Goal: Task Accomplishment & Management: Use online tool/utility

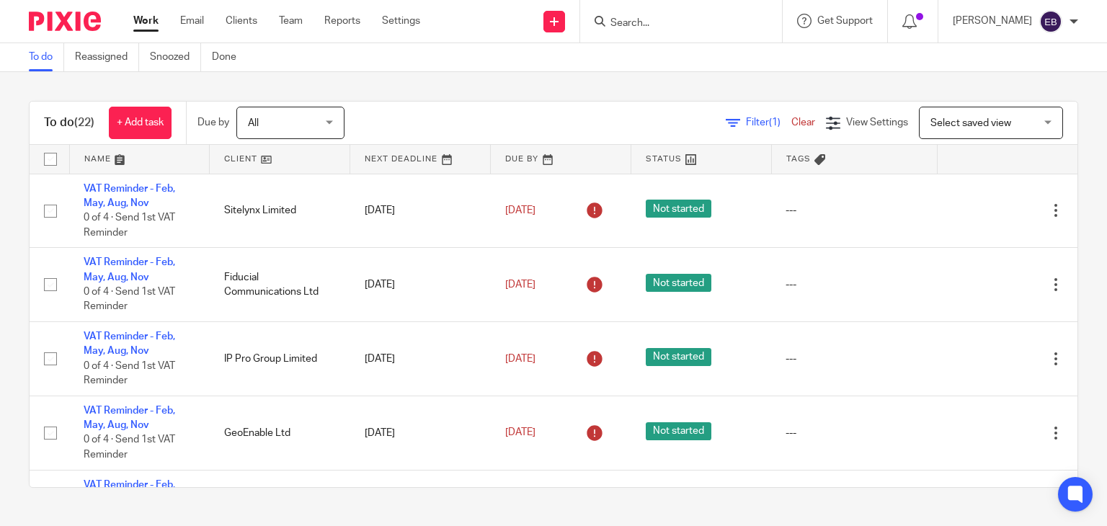
click at [655, 23] on input "Search" at bounding box center [674, 23] width 130 height 13
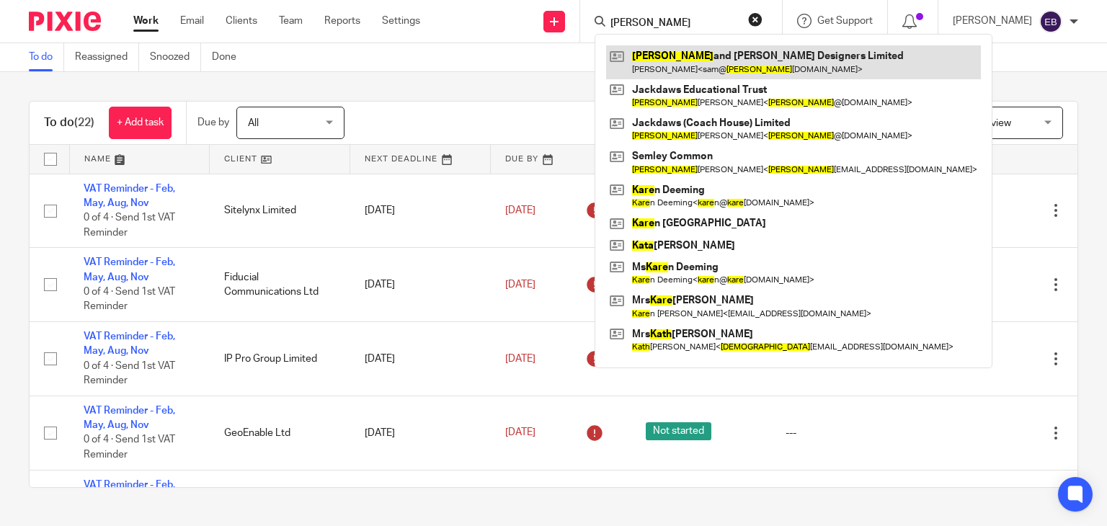
type input "kate"
click at [698, 53] on link at bounding box center [793, 61] width 375 height 33
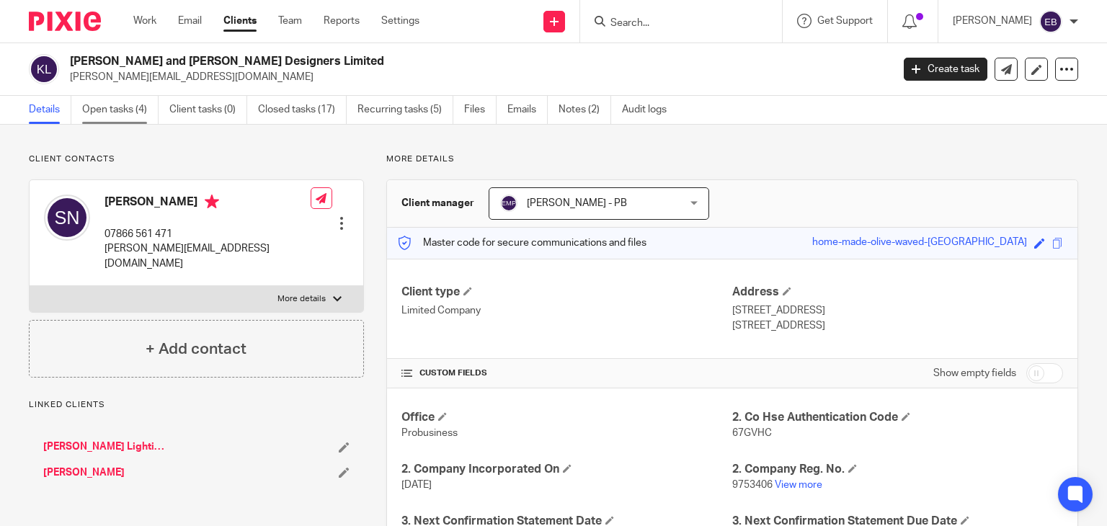
click at [106, 102] on link "Open tasks (4)" at bounding box center [120, 110] width 76 height 28
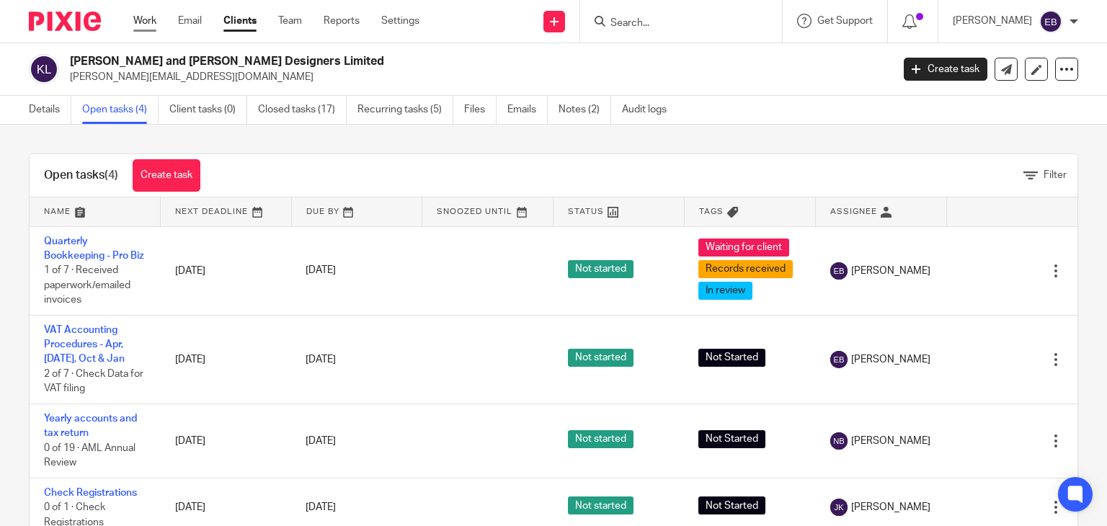
click at [138, 21] on link "Work" at bounding box center [144, 21] width 23 height 14
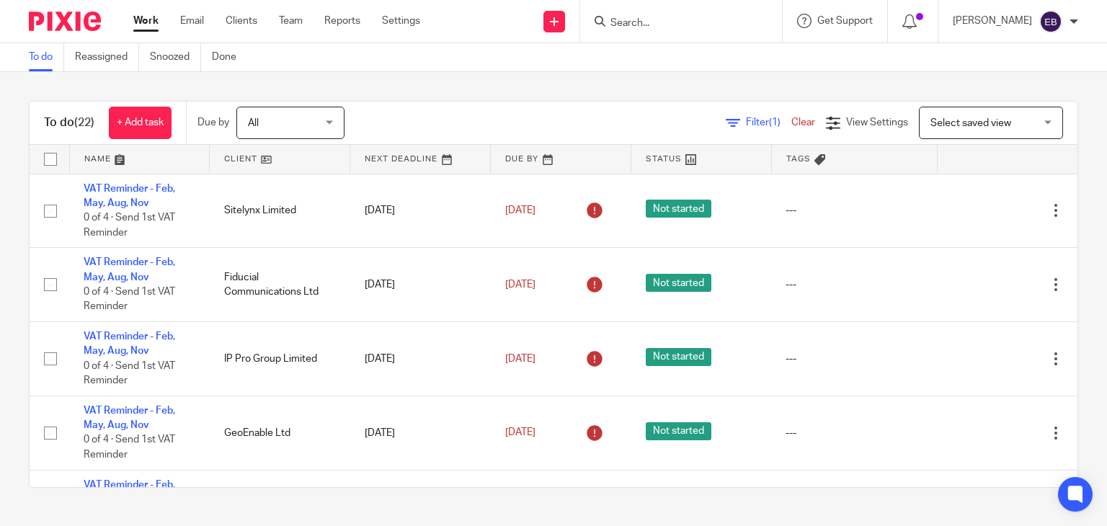
click at [661, 18] on input "Search" at bounding box center [674, 23] width 130 height 13
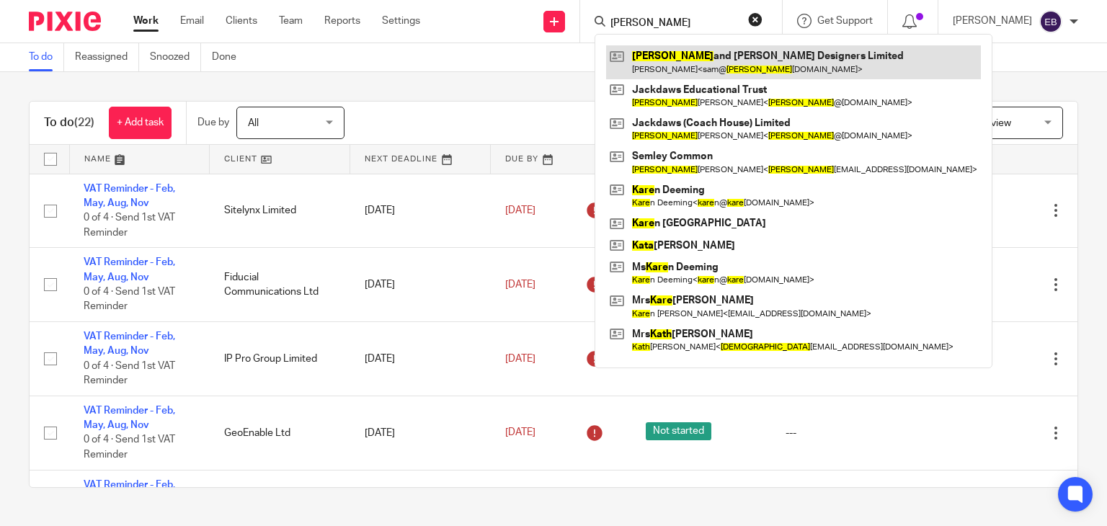
type input "kate"
click at [662, 64] on link at bounding box center [793, 61] width 375 height 33
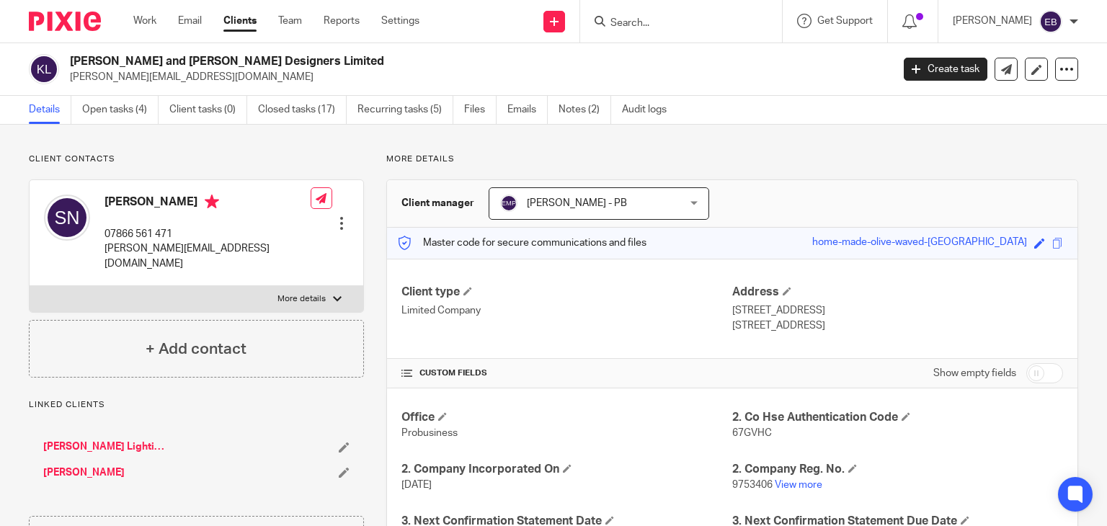
click at [693, 13] on form at bounding box center [686, 21] width 154 height 18
click at [519, 118] on link "Emails" at bounding box center [528, 110] width 40 height 28
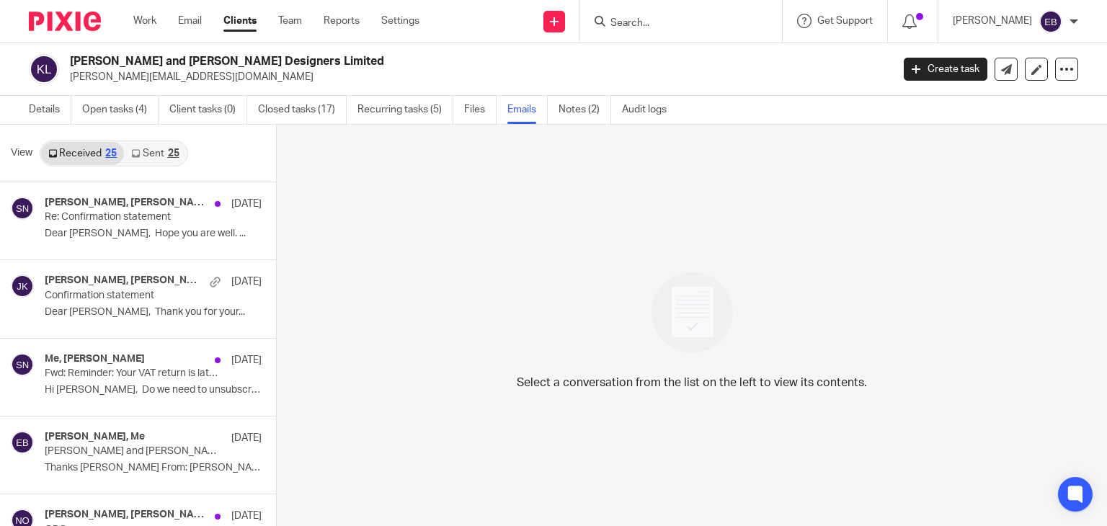
click at [159, 159] on link "Sent 25" at bounding box center [155, 153] width 62 height 23
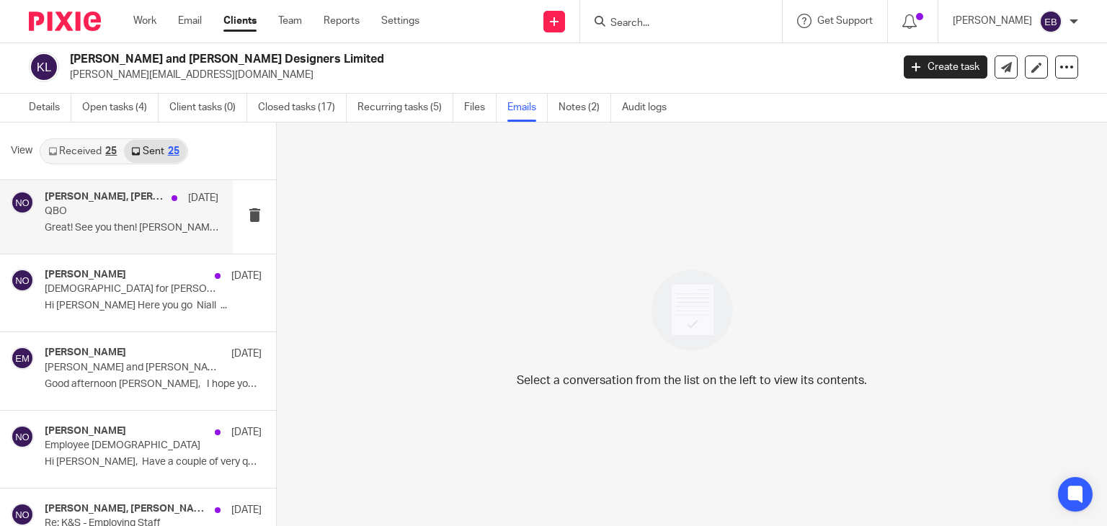
scroll to position [577, 0]
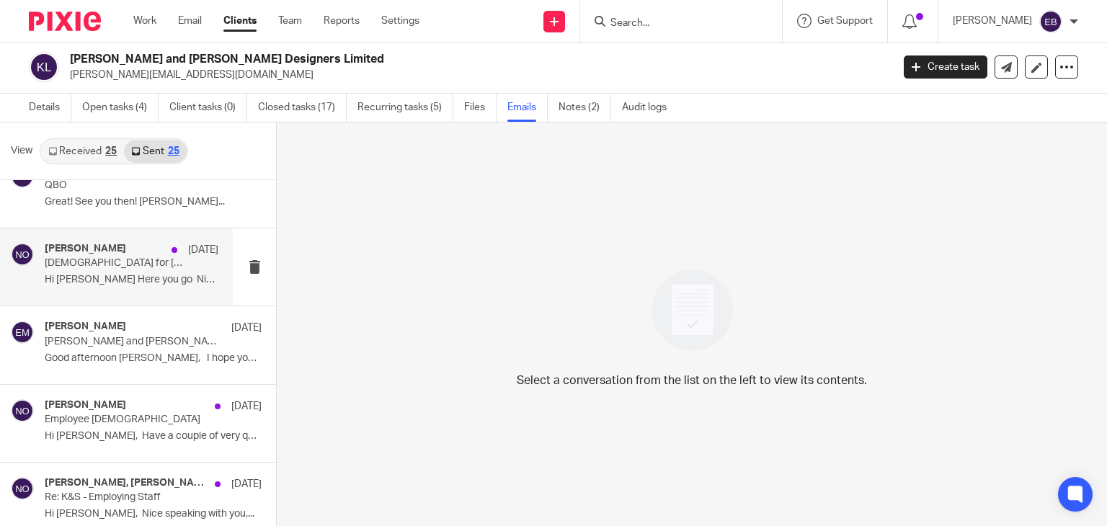
click at [123, 289] on div "Niall O'Driscoll 2 Jun Employment Contract for Vishal Prajapati Hi Sam Here you…" at bounding box center [132, 267] width 174 height 48
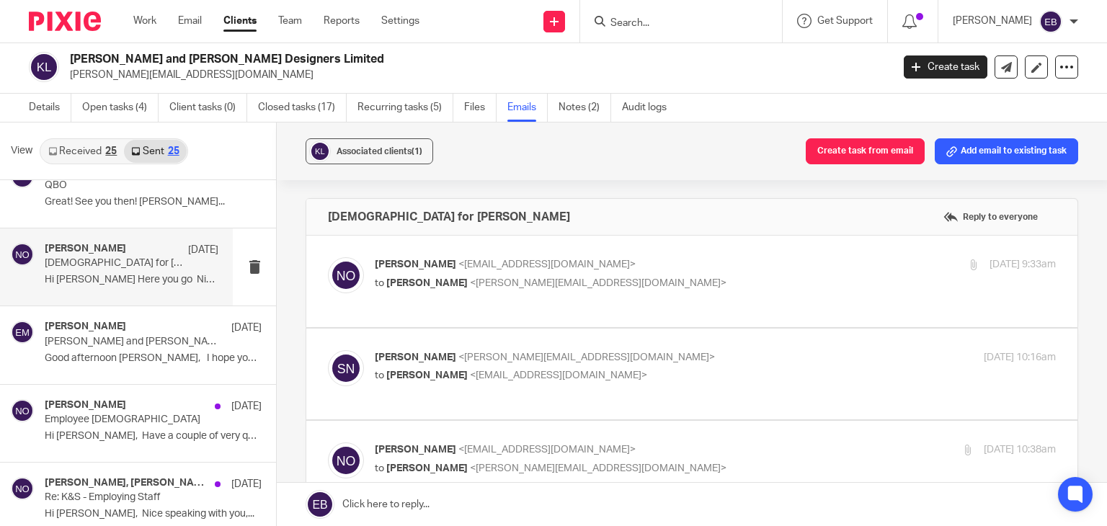
scroll to position [0, 0]
click at [669, 243] on label at bounding box center [691, 282] width 771 height 92
click at [328, 257] on input "checkbox" at bounding box center [327, 257] width 1 height 1
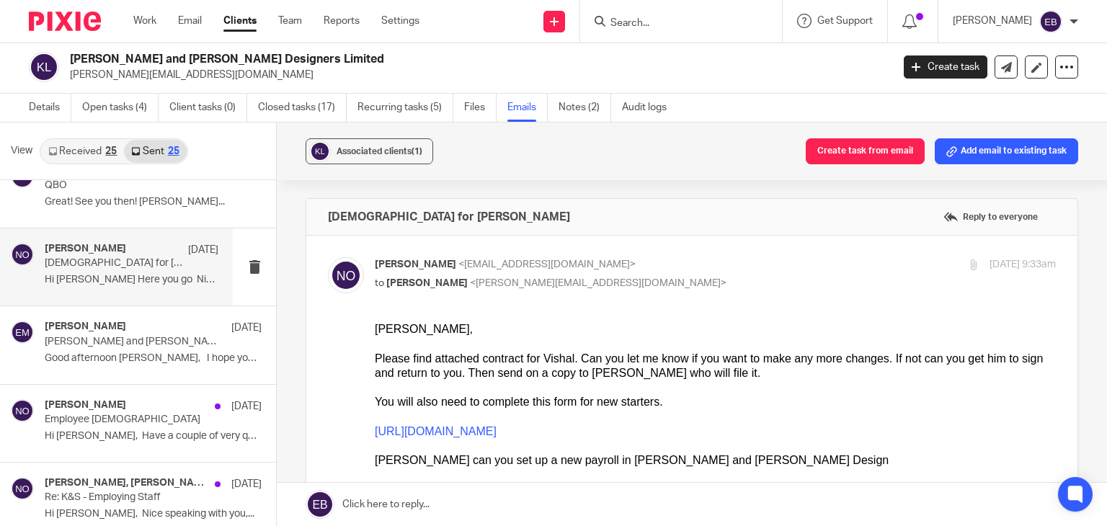
click at [687, 259] on p "Niall O'Driscoll <niallodriscoll@probusinessuk.com>" at bounding box center [602, 264] width 454 height 15
checkbox input "false"
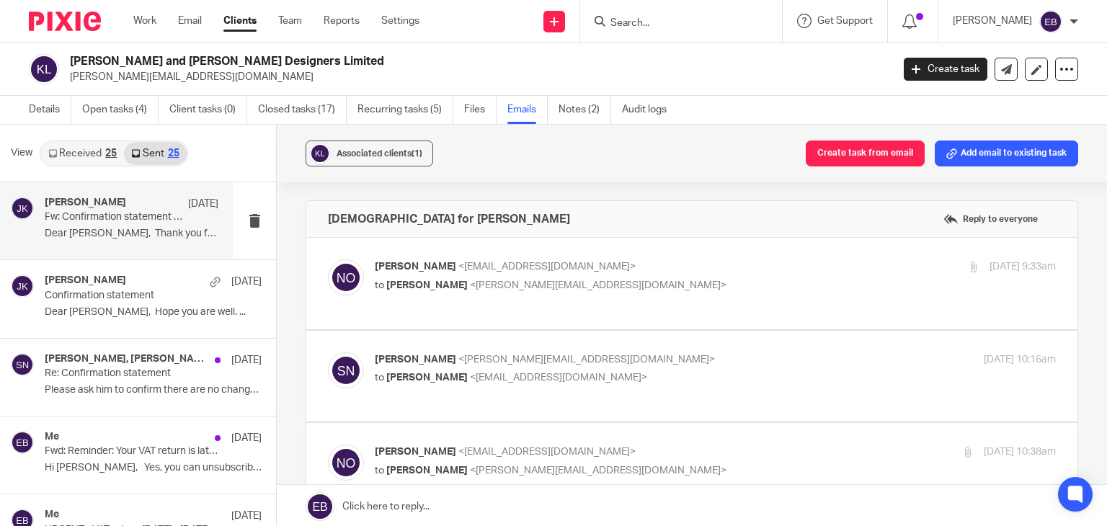
click at [118, 218] on p "Fw: Confirmation statement accepted for KATE AND SAM LIGHTING DESIGNERS LIMITED" at bounding box center [114, 217] width 139 height 12
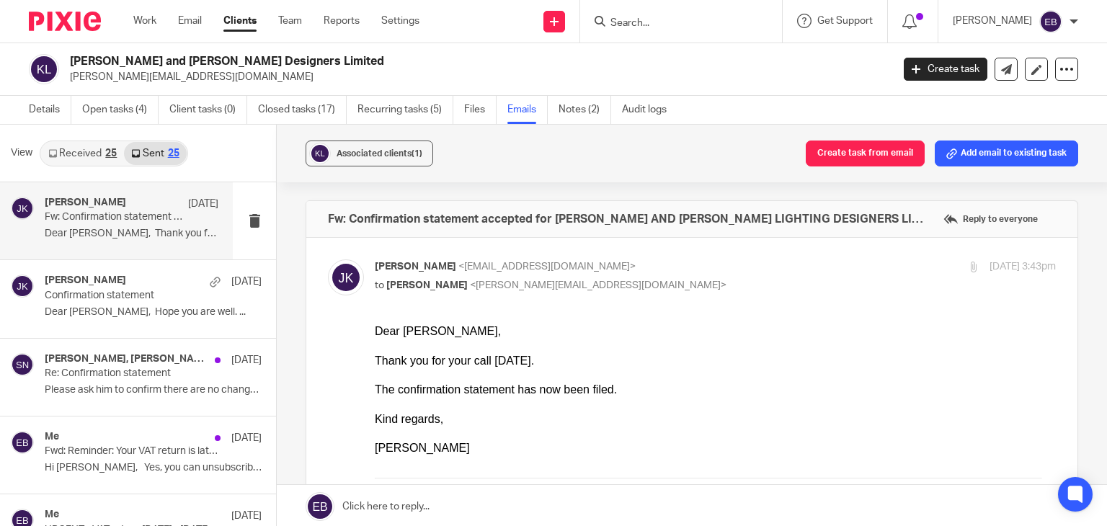
click at [704, 280] on p "to Sam Neuman <sam@kateandsam.co.uk>" at bounding box center [602, 285] width 454 height 15
checkbox input "false"
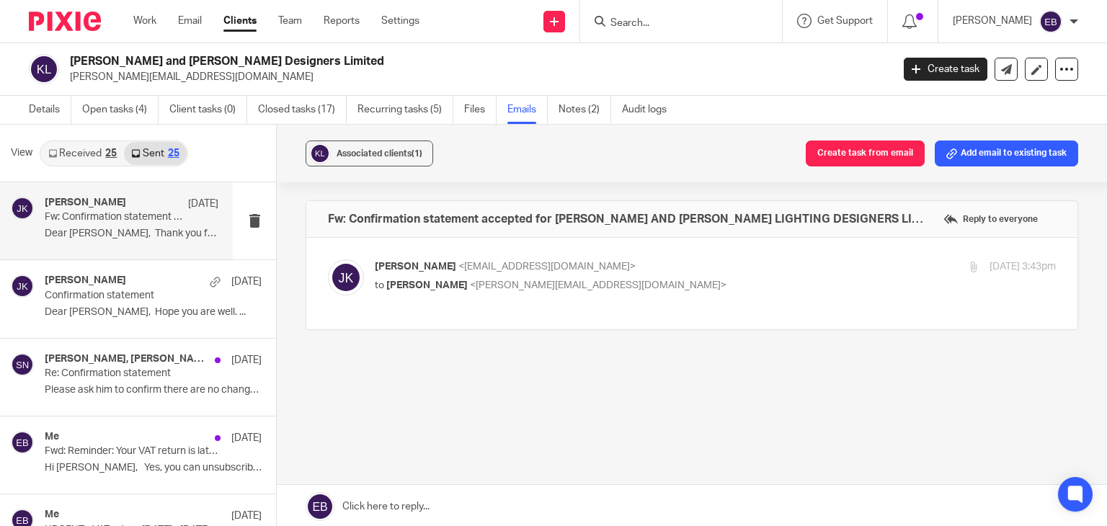
click at [658, 21] on input "Search" at bounding box center [674, 23] width 130 height 13
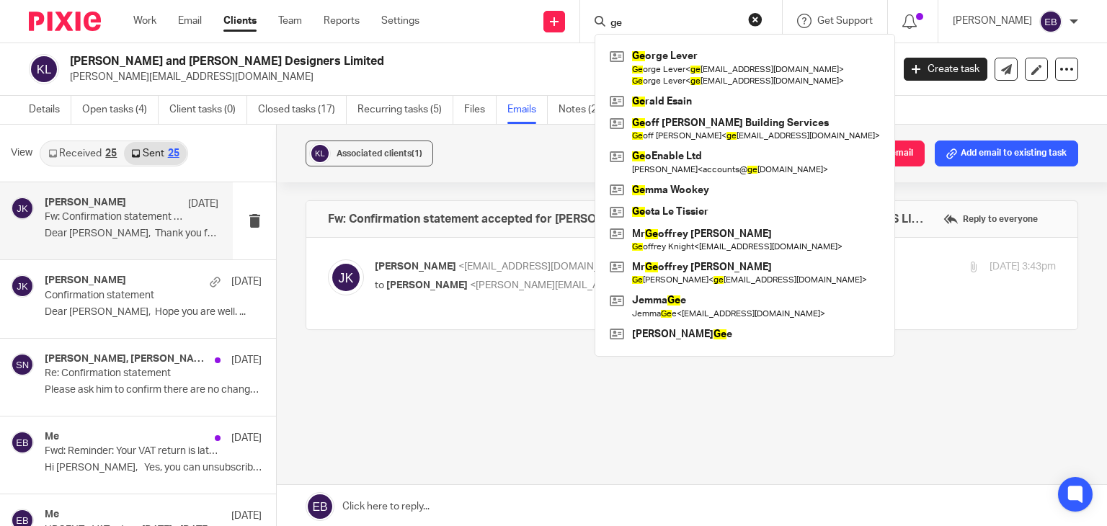
type input "g"
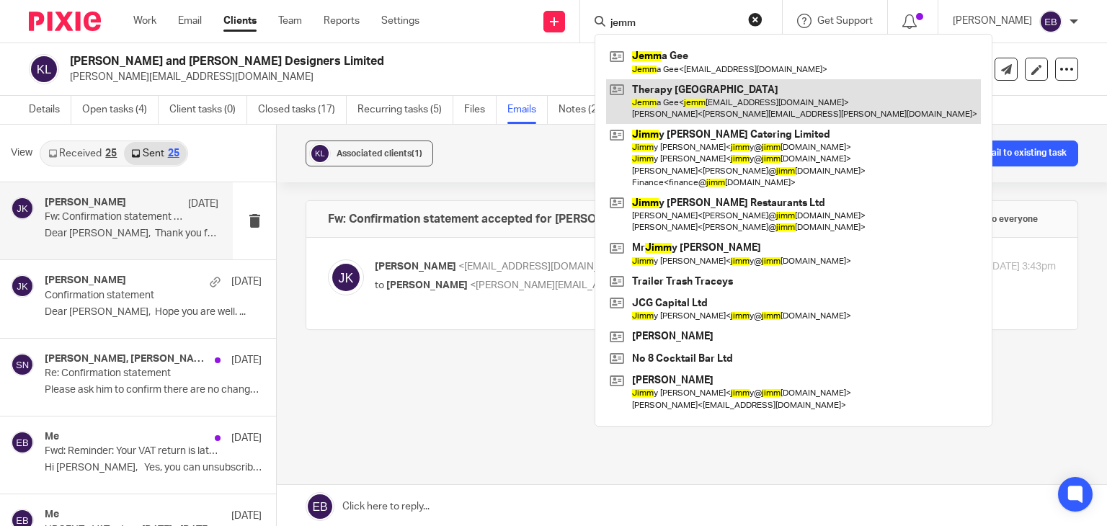
type input "jemm"
click at [709, 88] on link at bounding box center [793, 101] width 375 height 45
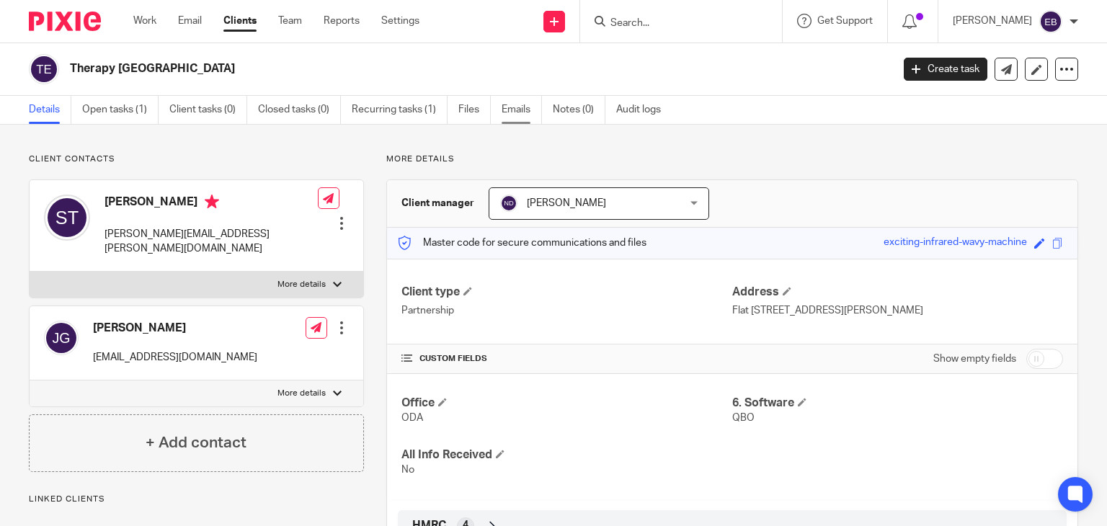
click at [507, 113] on link "Emails" at bounding box center [522, 110] width 40 height 28
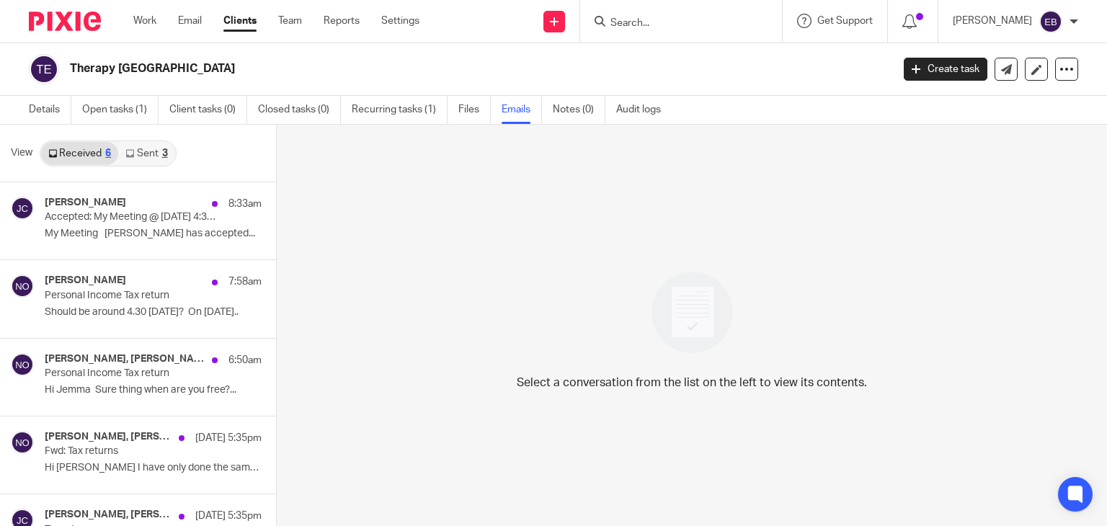
click at [151, 151] on link "Sent 3" at bounding box center [146, 153] width 56 height 23
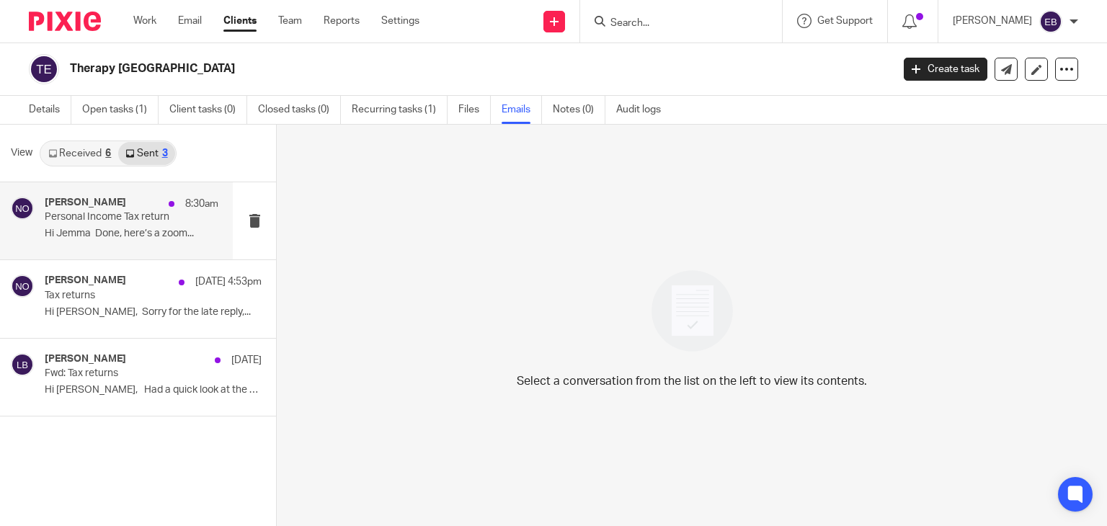
click at [111, 219] on p "Personal Income Tax return" at bounding box center [114, 217] width 139 height 12
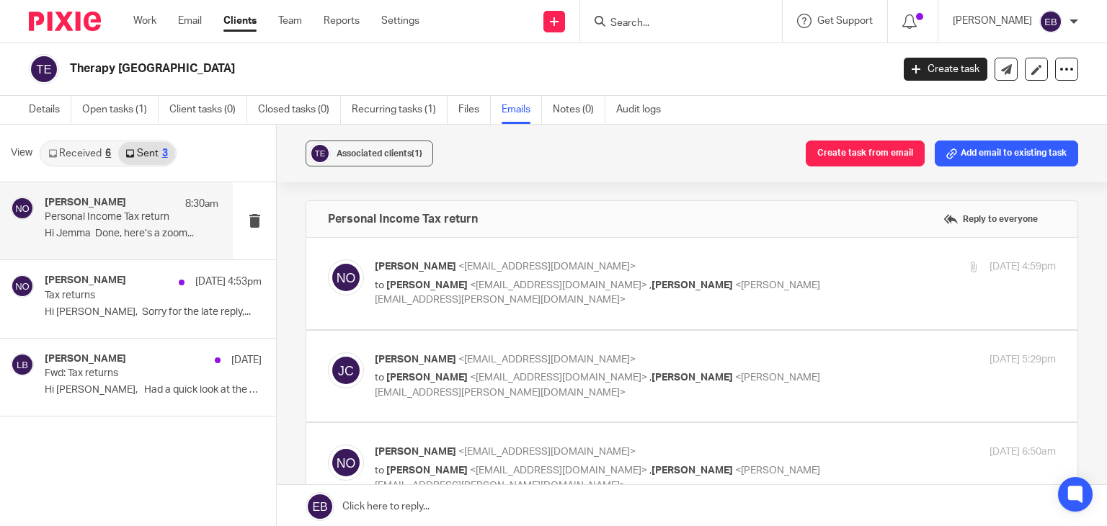
click at [704, 273] on p "[PERSON_NAME] <[EMAIL_ADDRESS][DOMAIN_NAME]>" at bounding box center [602, 267] width 454 height 15
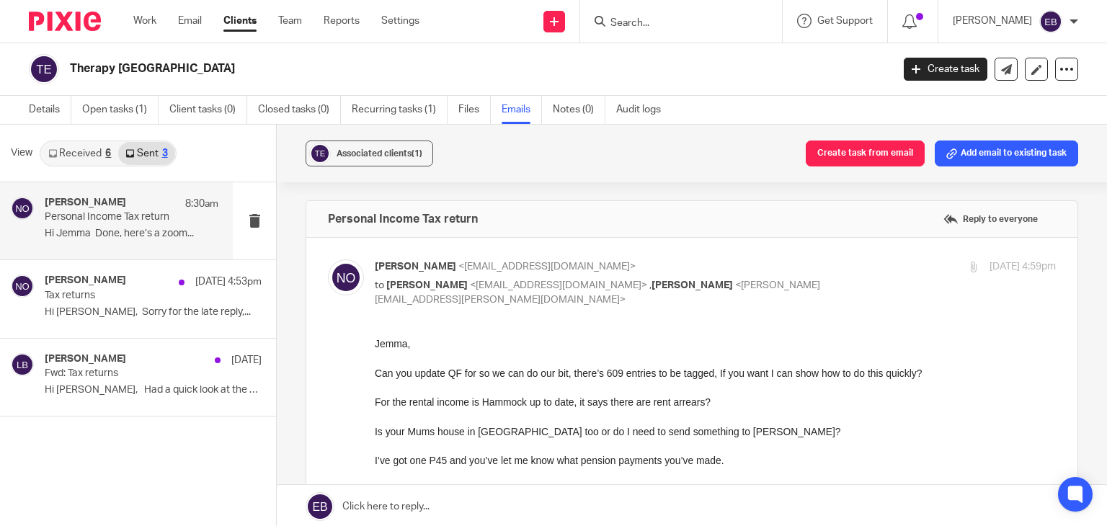
click at [718, 275] on div "[PERSON_NAME] <[EMAIL_ADDRESS][DOMAIN_NAME]> to [PERSON_NAME] <[EMAIL_ADDRESS][…" at bounding box center [602, 284] width 454 height 48
checkbox input "false"
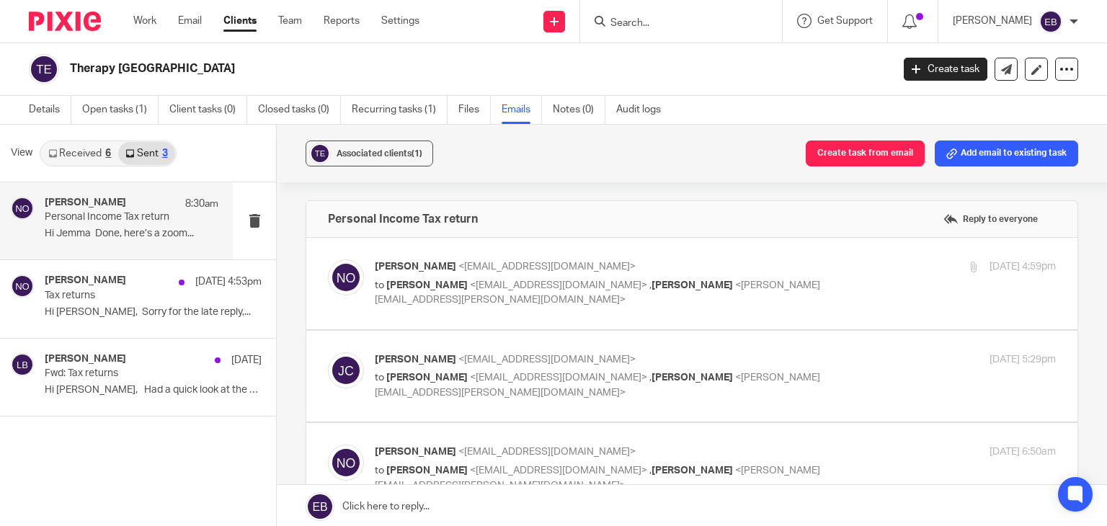
click at [810, 346] on label at bounding box center [691, 377] width 771 height 92
click at [328, 352] on input "checkbox" at bounding box center [327, 352] width 1 height 1
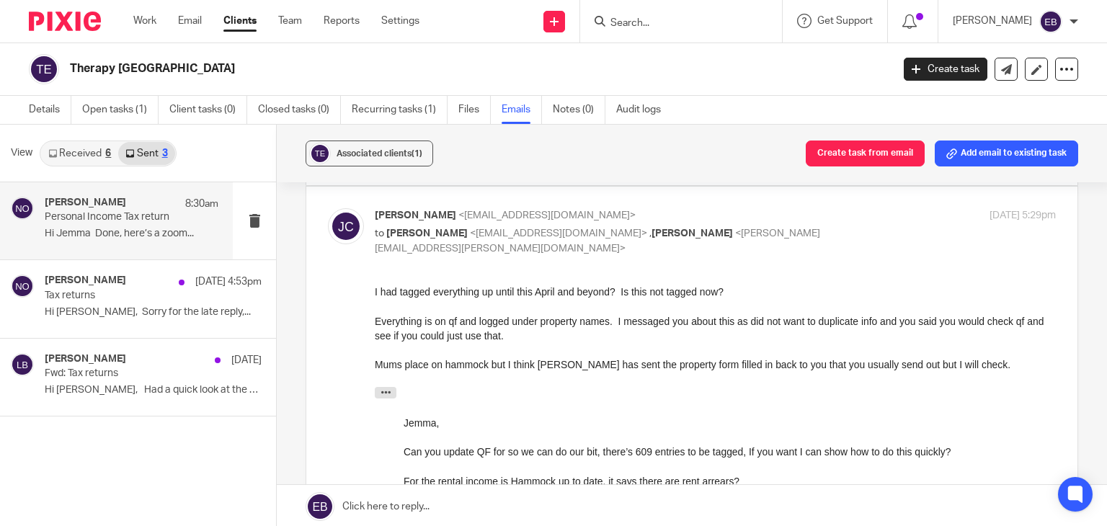
scroll to position [72, 0]
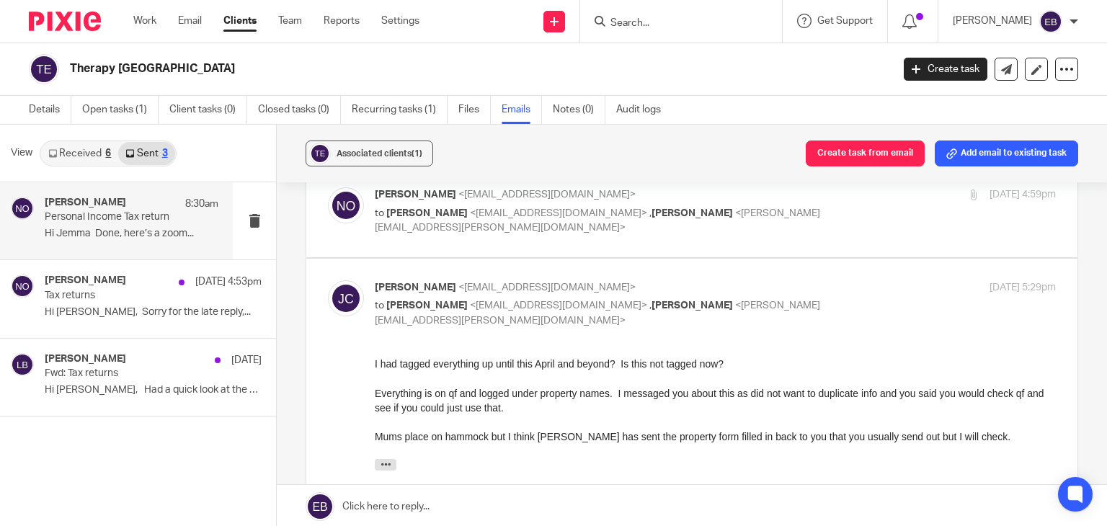
click at [866, 288] on div "[DATE] 5:29pm" at bounding box center [942, 287] width 227 height 15
checkbox input "false"
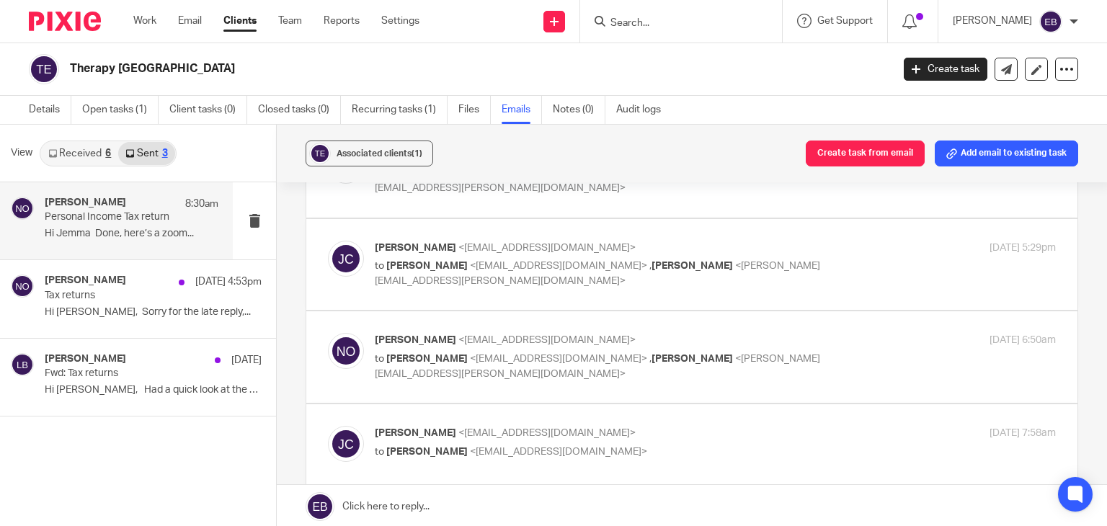
scroll to position [144, 0]
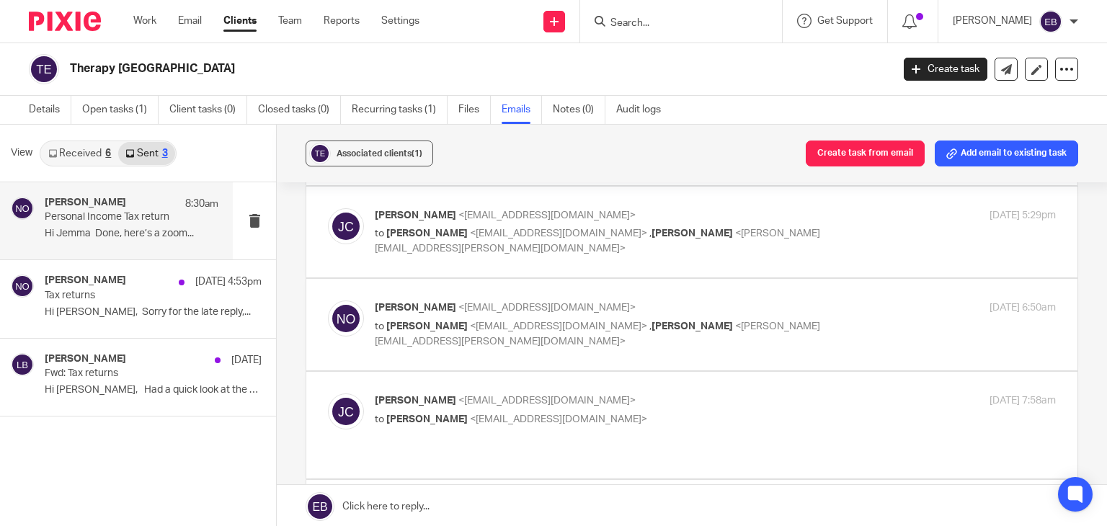
click at [851, 295] on label at bounding box center [691, 325] width 771 height 92
click at [328, 300] on input "checkbox" at bounding box center [327, 300] width 1 height 1
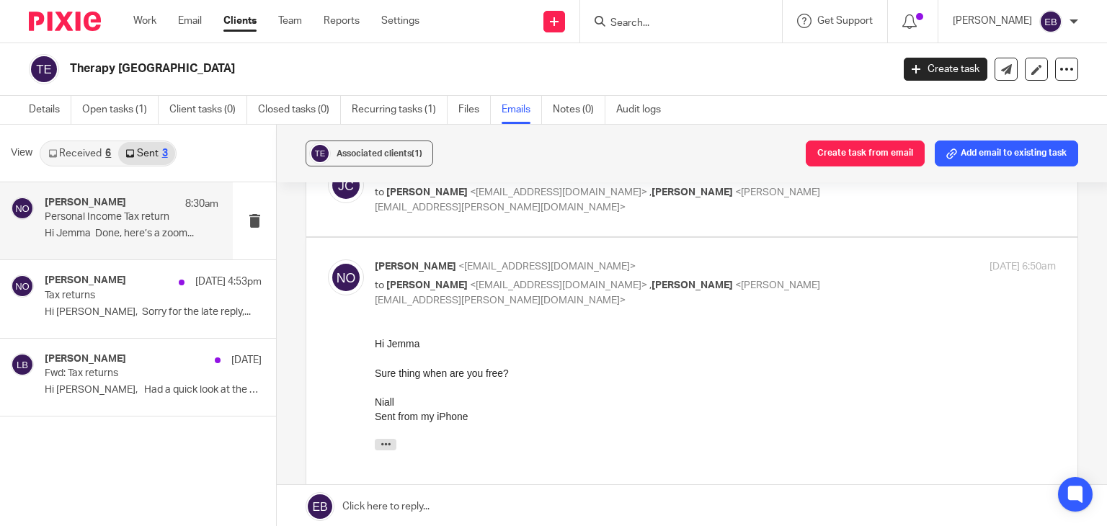
scroll to position [216, 0]
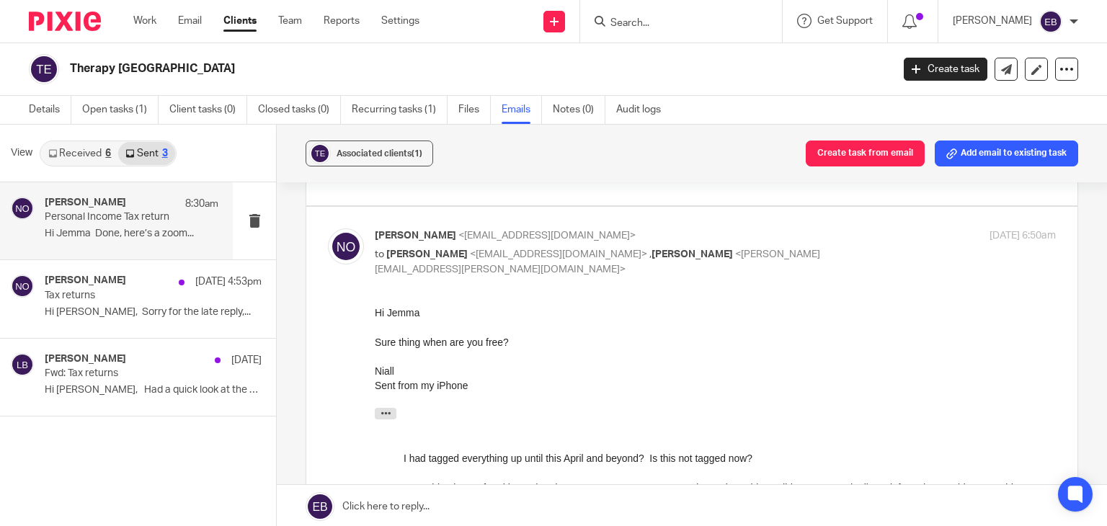
click at [781, 245] on div "Niall O'Driscoll <niall@odaccountants.co.uk> to Jemma Crowe <jemmacrowe@googlem…" at bounding box center [602, 253] width 454 height 48
checkbox input "false"
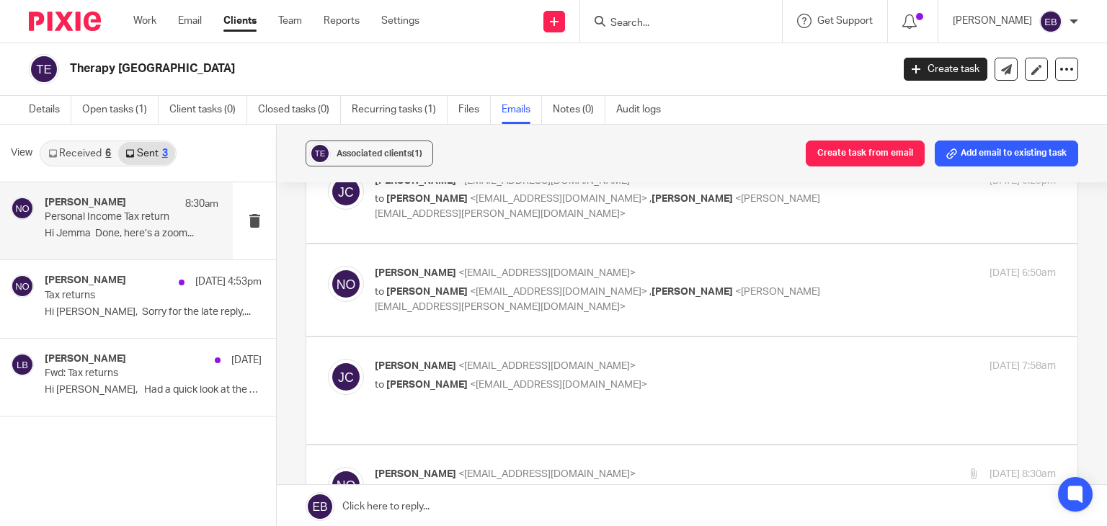
scroll to position [144, 0]
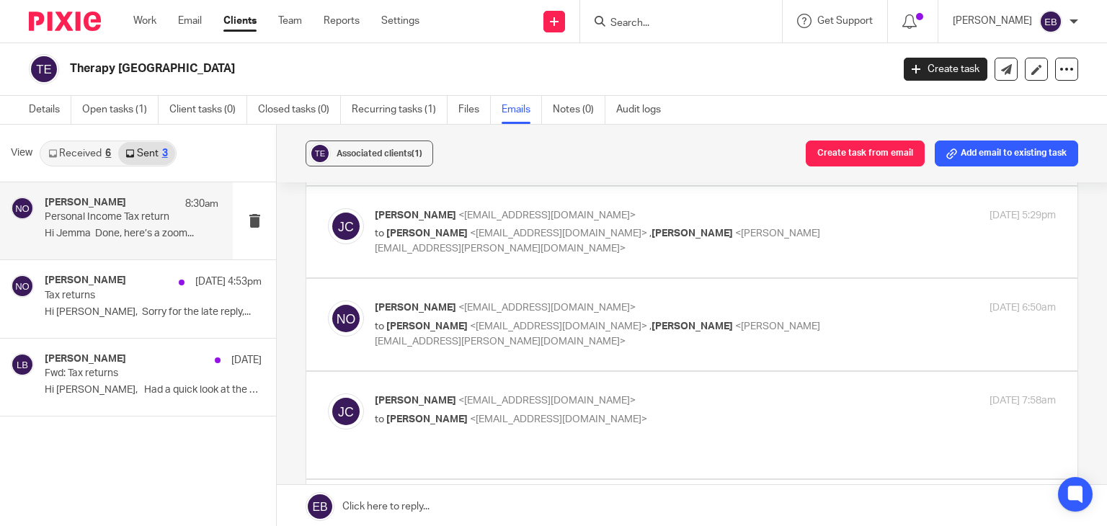
click at [805, 220] on p "Jemma Crowe <jemmacrowe@googlemail.com>" at bounding box center [602, 215] width 454 height 15
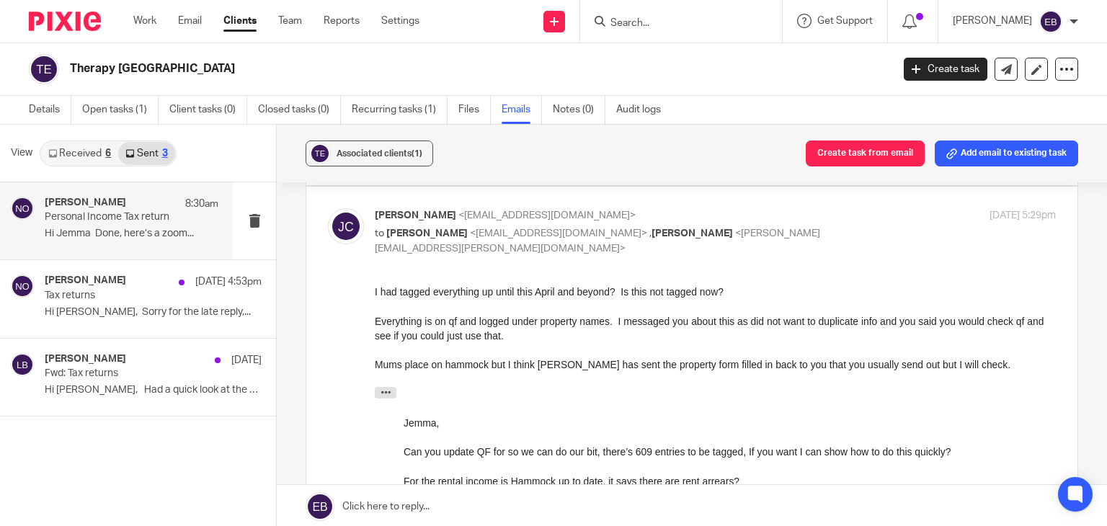
scroll to position [0, 0]
click at [828, 223] on div "Jemma Crowe <jemmacrowe@googlemail.com> to Niall O'Driscoll <niall@odaccountant…" at bounding box center [715, 232] width 681 height 48
checkbox input "false"
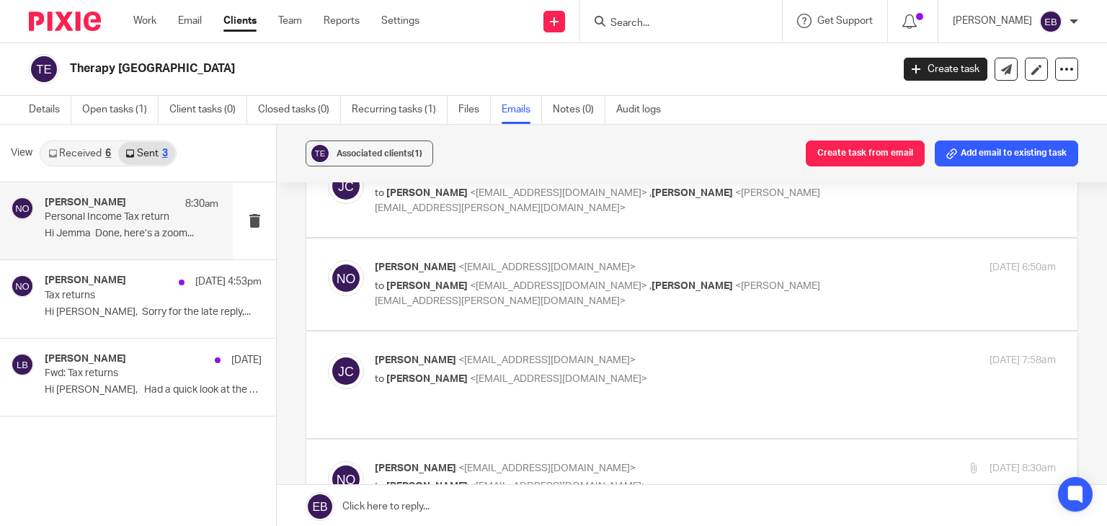
scroll to position [216, 0]
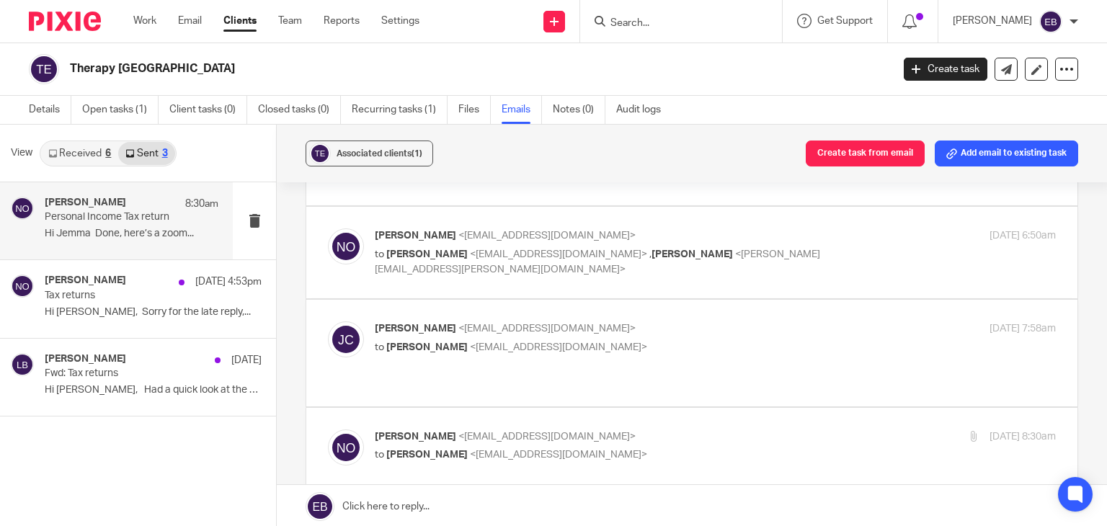
click at [779, 313] on label at bounding box center [691, 353] width 771 height 106
click at [328, 321] on input "checkbox" at bounding box center [327, 321] width 1 height 1
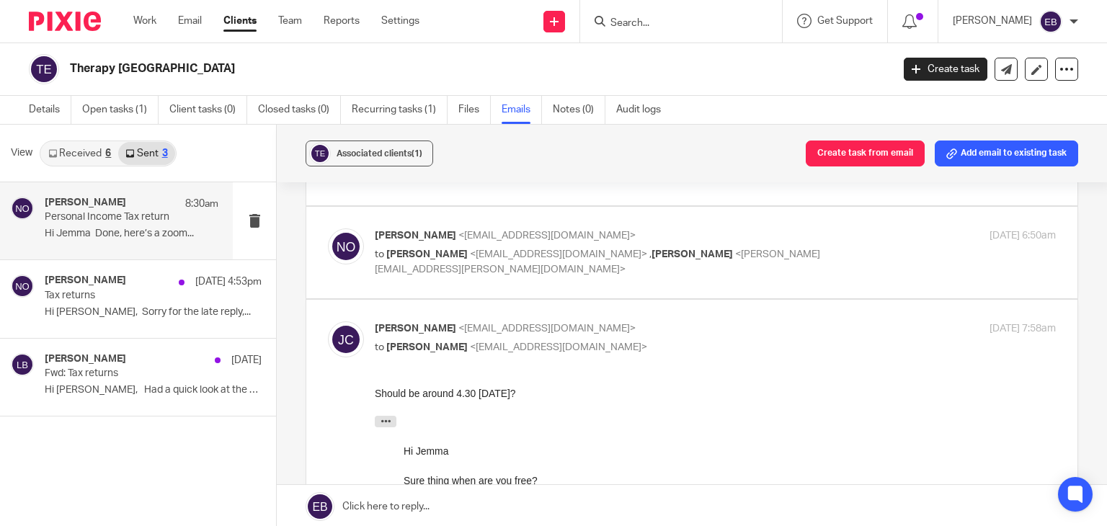
scroll to position [0, 0]
click at [776, 340] on p "to Niall O'Driscoll <niall@odaccountants.co.uk>" at bounding box center [602, 347] width 454 height 15
checkbox input "false"
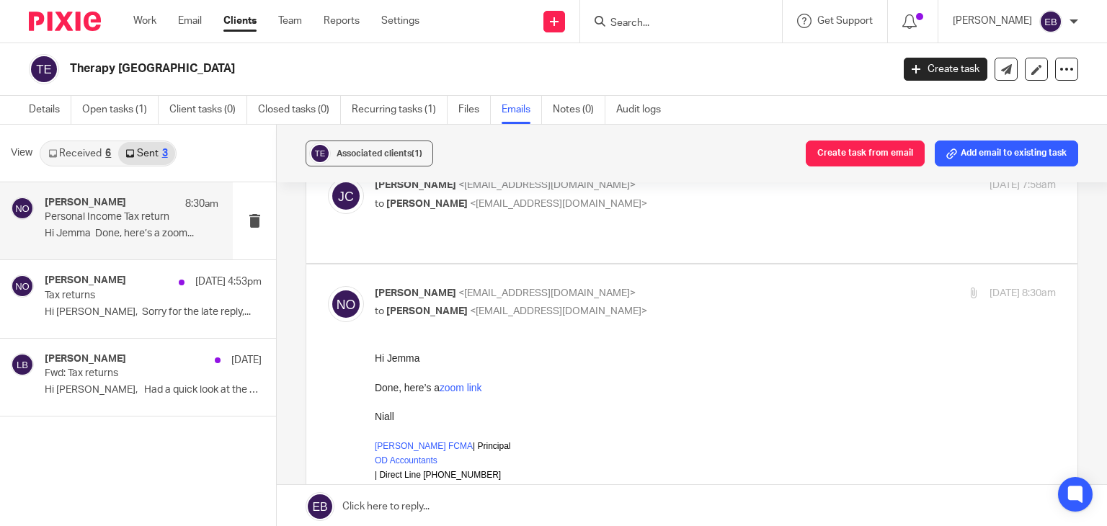
scroll to position [360, 0]
click at [746, 286] on p "Niall O'Driscoll <niall@odaccountants.co.uk>" at bounding box center [602, 292] width 454 height 15
checkbox input "false"
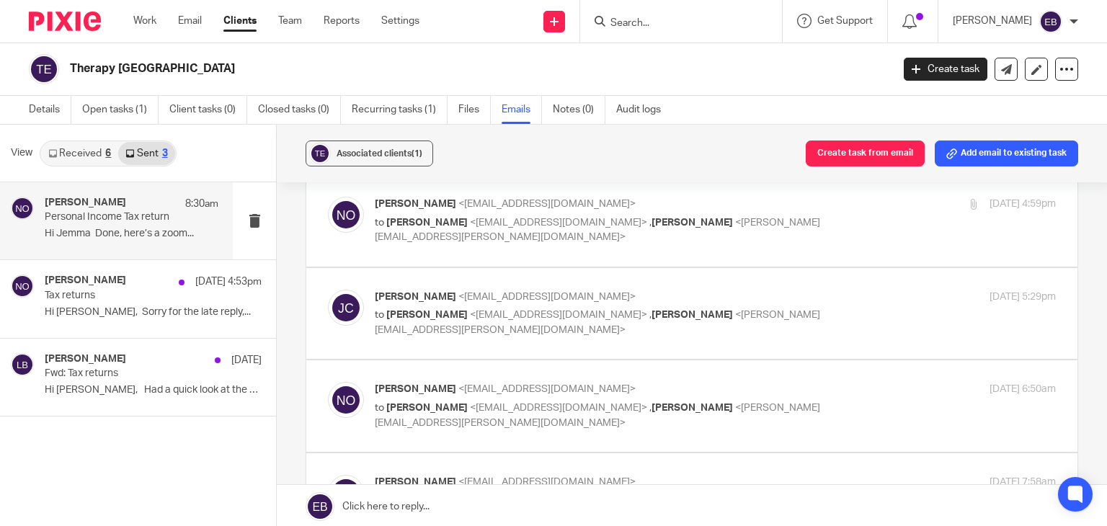
scroll to position [0, 0]
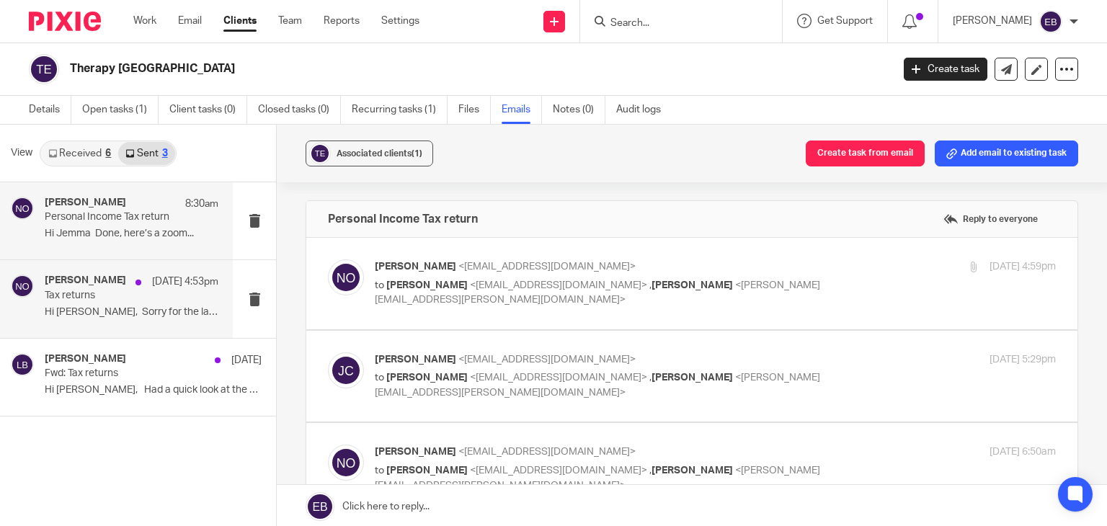
click at [135, 303] on div "Niall O'Driscoll 15 Sep 4:53pm Tax returns Hi Jemma, Sorry for the late reply,.…" at bounding box center [132, 299] width 174 height 48
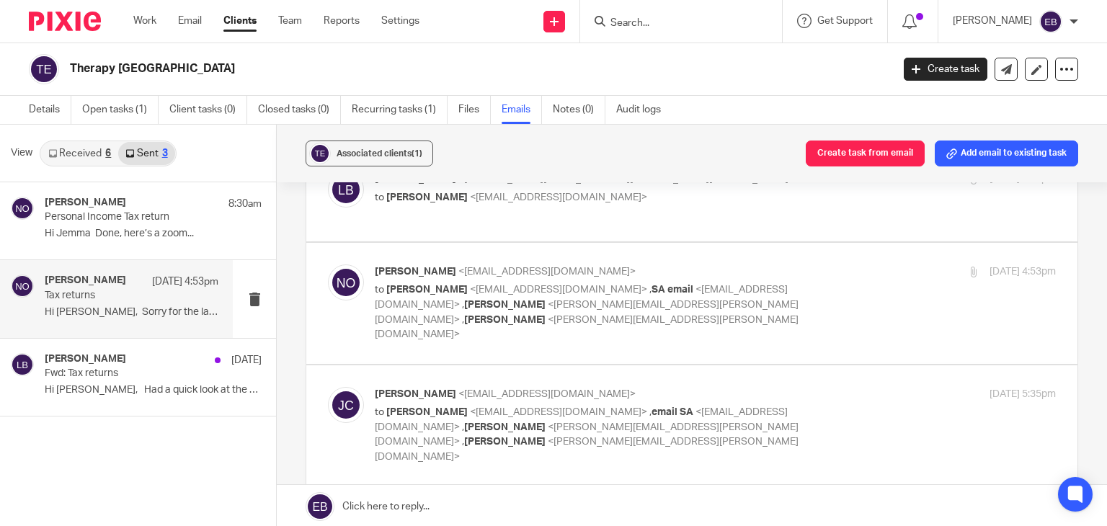
scroll to position [360, 0]
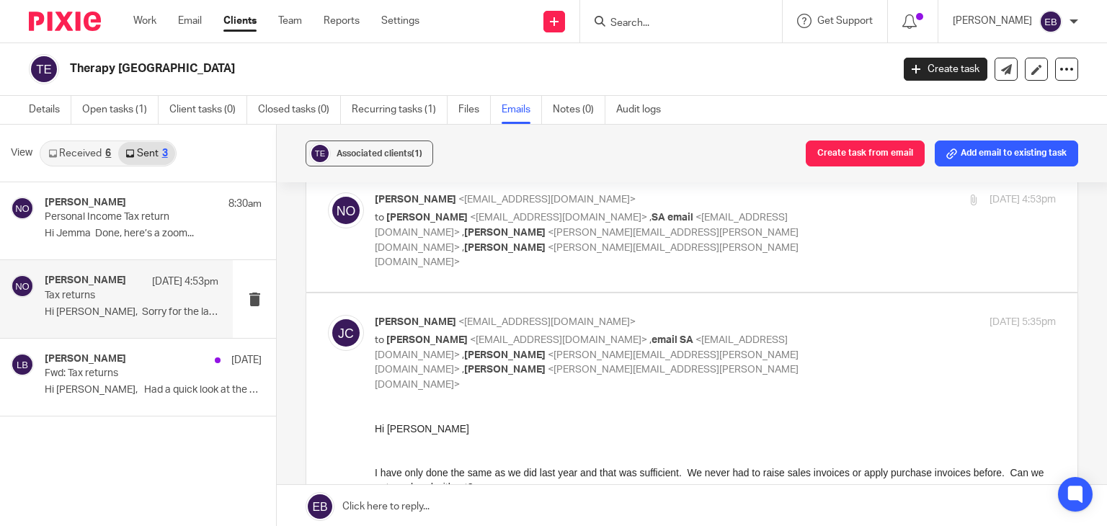
click at [884, 315] on div "15 Sep 2025 5:35pm" at bounding box center [942, 322] width 227 height 15
checkbox input "false"
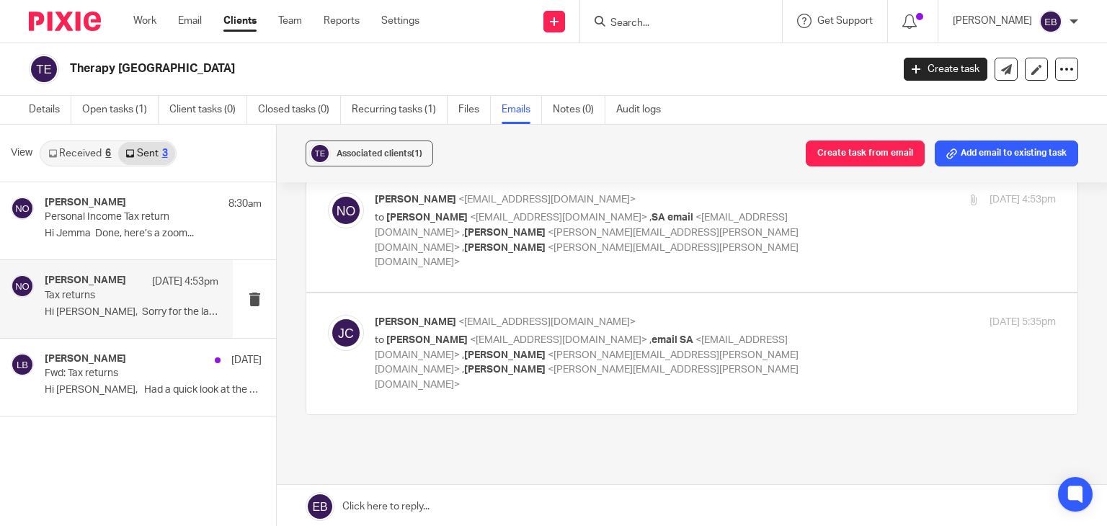
scroll to position [335, 0]
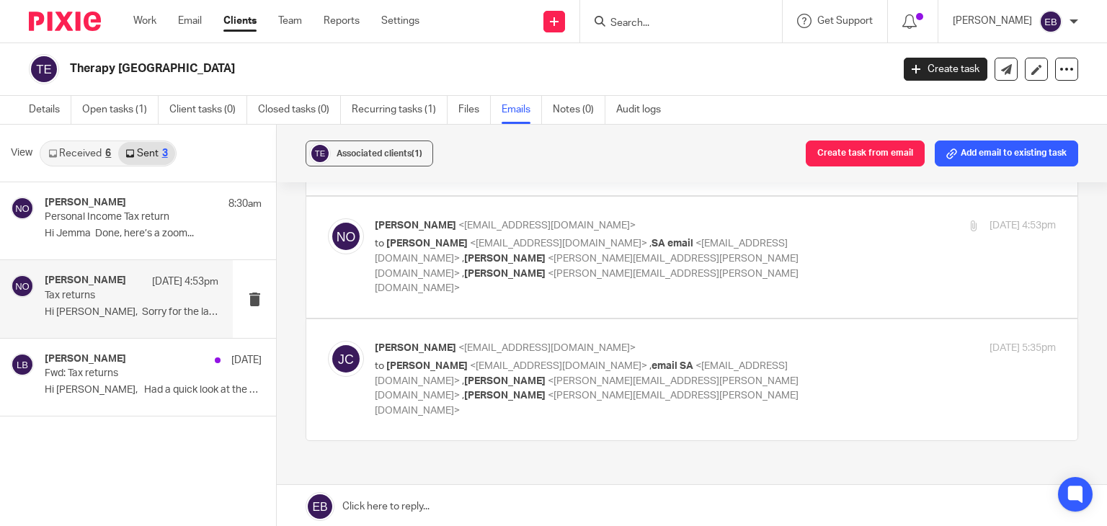
click at [819, 218] on div "Niall O'Driscoll <niall@odaccountants.co.uk> to Jemma Crowe <jemmacrowe@googlem…" at bounding box center [715, 257] width 681 height 78
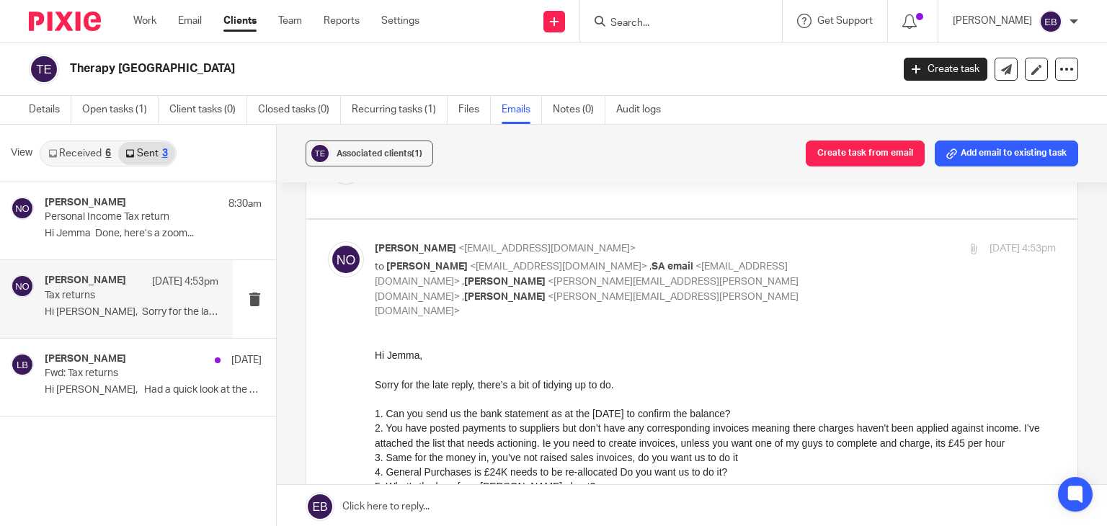
scroll to position [288, 0]
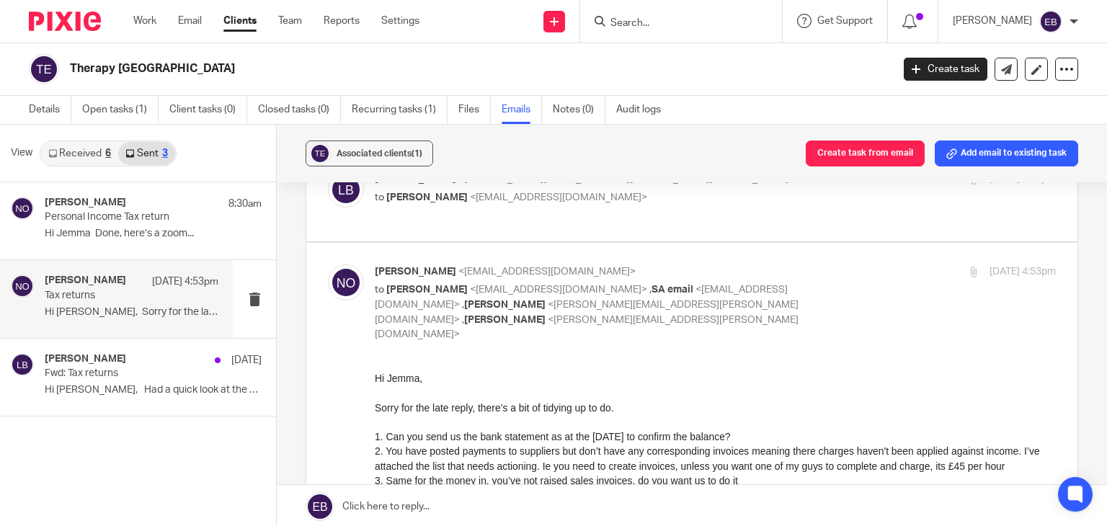
click at [807, 265] on p "Niall O'Driscoll <niall@odaccountants.co.uk>" at bounding box center [602, 272] width 454 height 15
checkbox input "false"
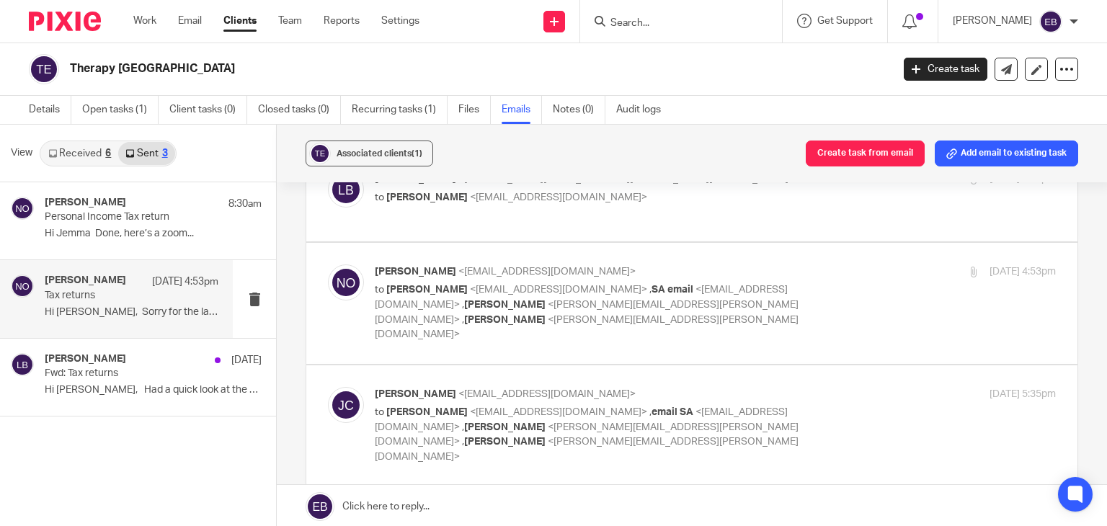
click at [58, 148] on link "Received 6" at bounding box center [79, 153] width 77 height 23
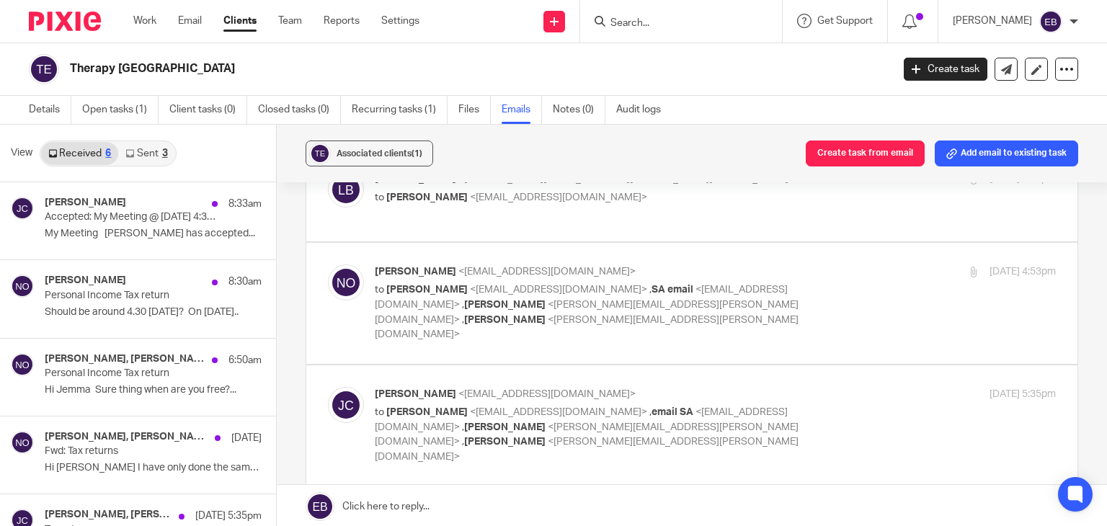
scroll to position [2, 0]
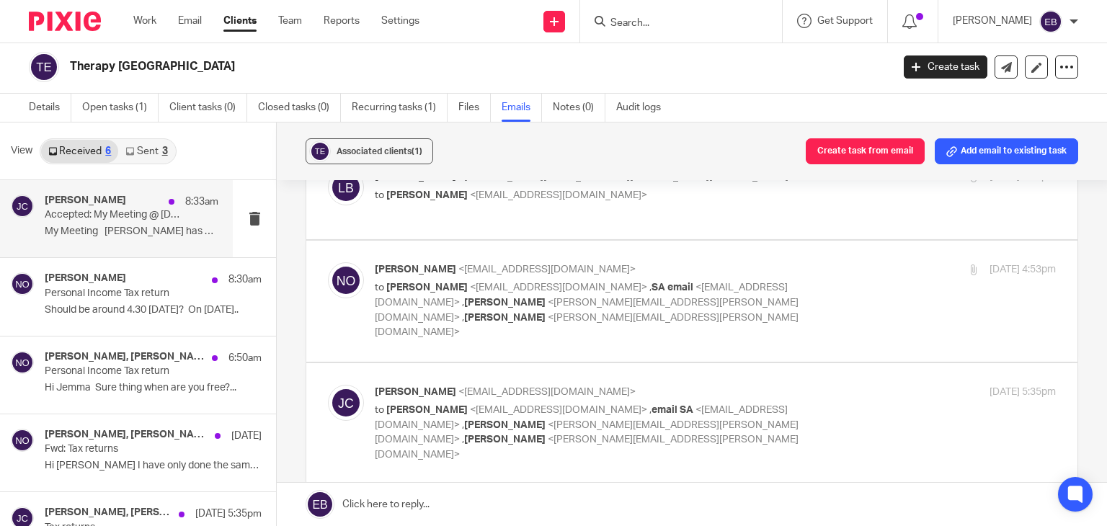
click at [88, 221] on div "Jemma Crowe 8:33am Accepted: My Meeting @ Tue Sep 16, 2025 4:30pm - 5:30pm (BST…" at bounding box center [132, 219] width 174 height 48
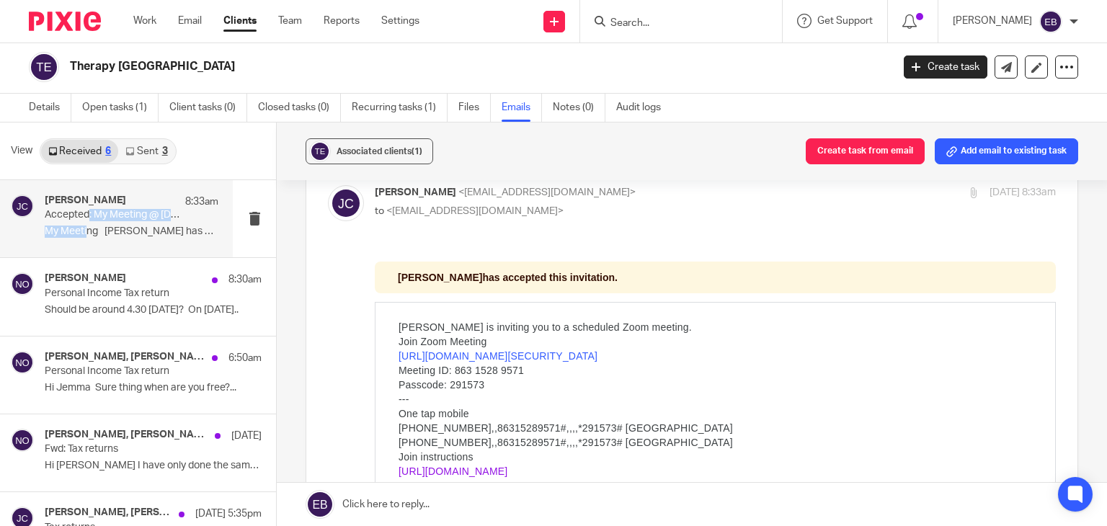
scroll to position [0, 0]
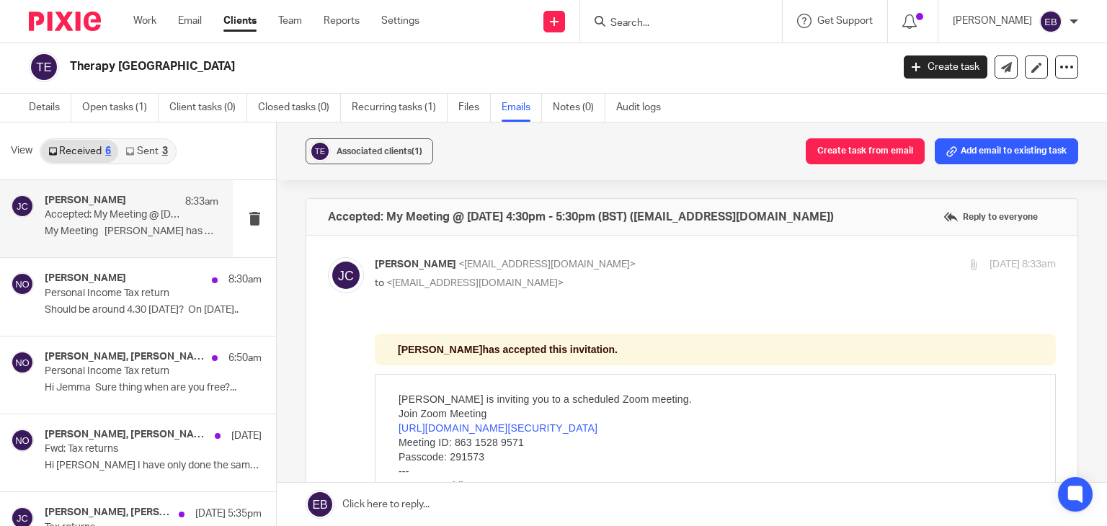
click at [328, 257] on input "checkbox" at bounding box center [327, 257] width 1 height 1
checkbox input "false"
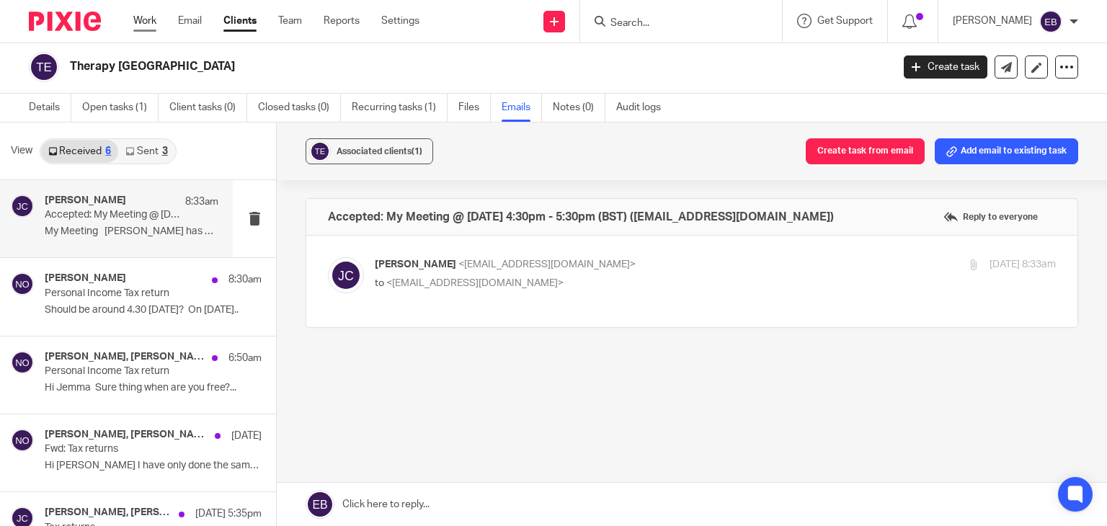
click at [144, 25] on link "Work" at bounding box center [144, 21] width 23 height 14
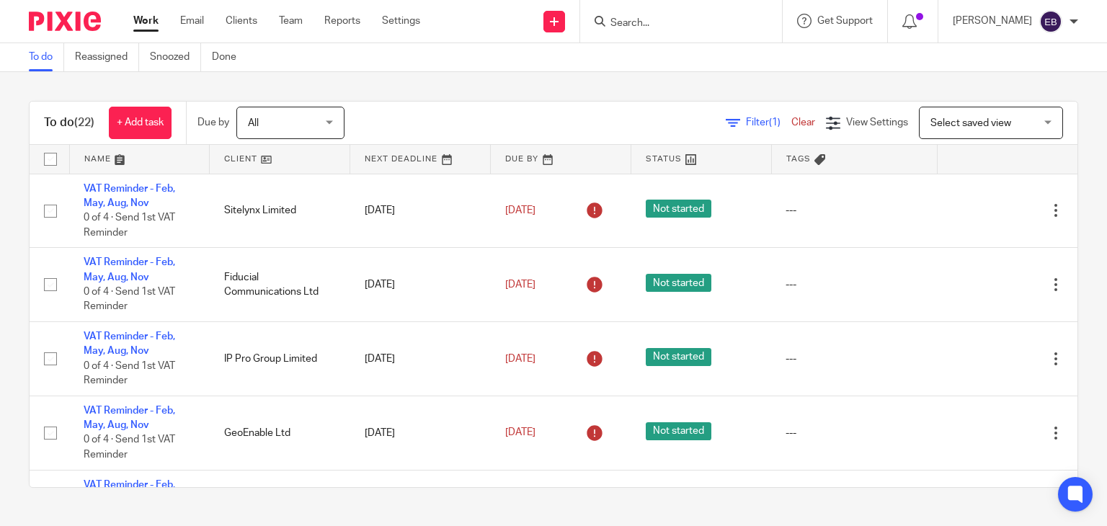
click at [666, 18] on input "Search" at bounding box center [674, 23] width 130 height 13
type input "h"
click at [704, 20] on input "Search" at bounding box center [674, 23] width 130 height 13
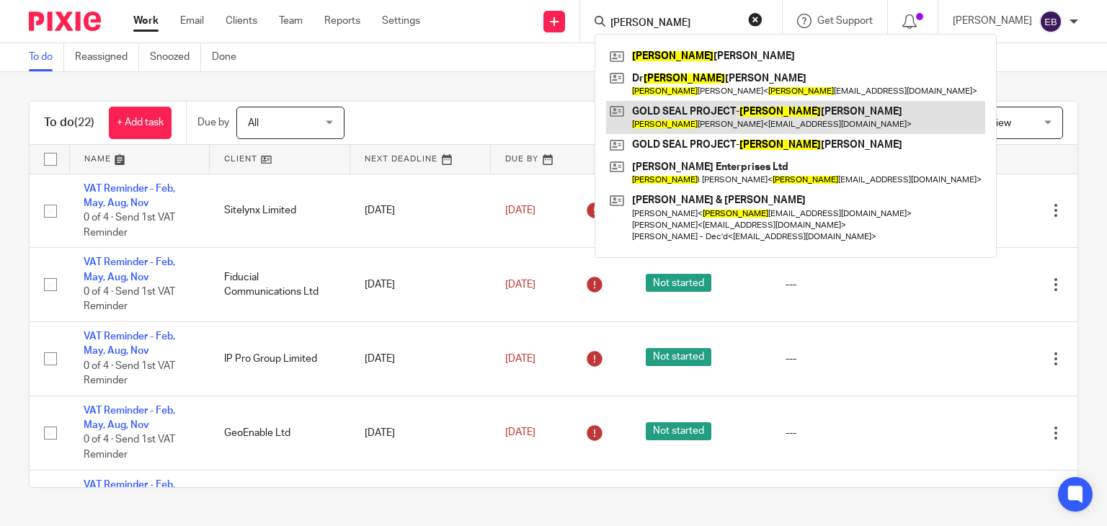
type input "joe"
click at [722, 112] on link at bounding box center [795, 117] width 379 height 33
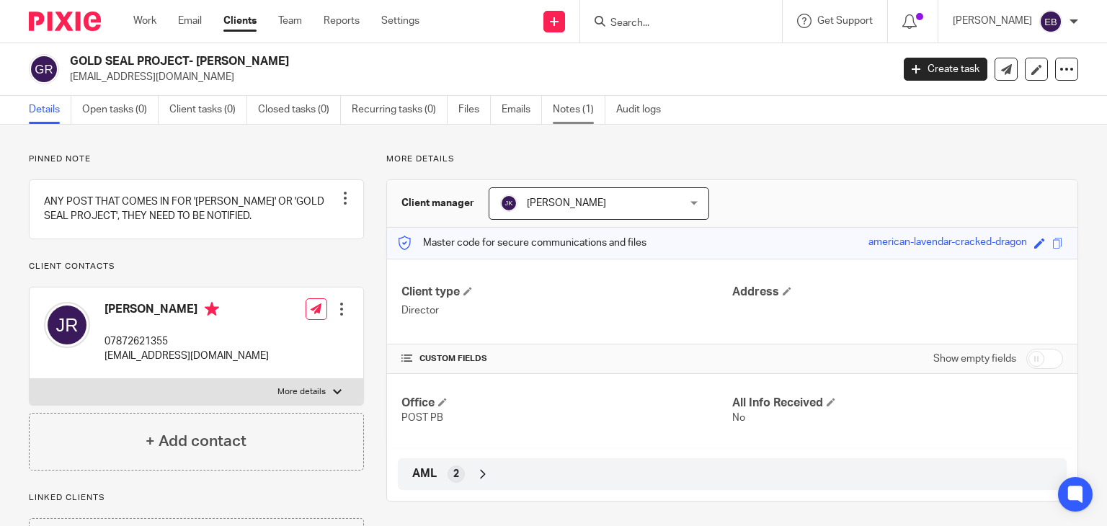
click at [562, 112] on link "Notes (1)" at bounding box center [579, 110] width 53 height 28
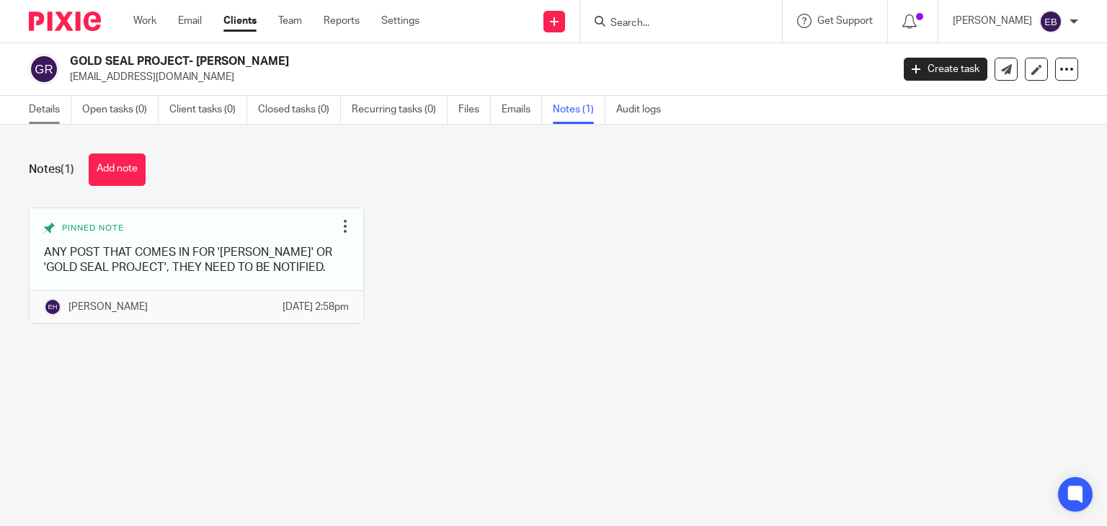
click at [50, 109] on link "Details" at bounding box center [50, 110] width 43 height 28
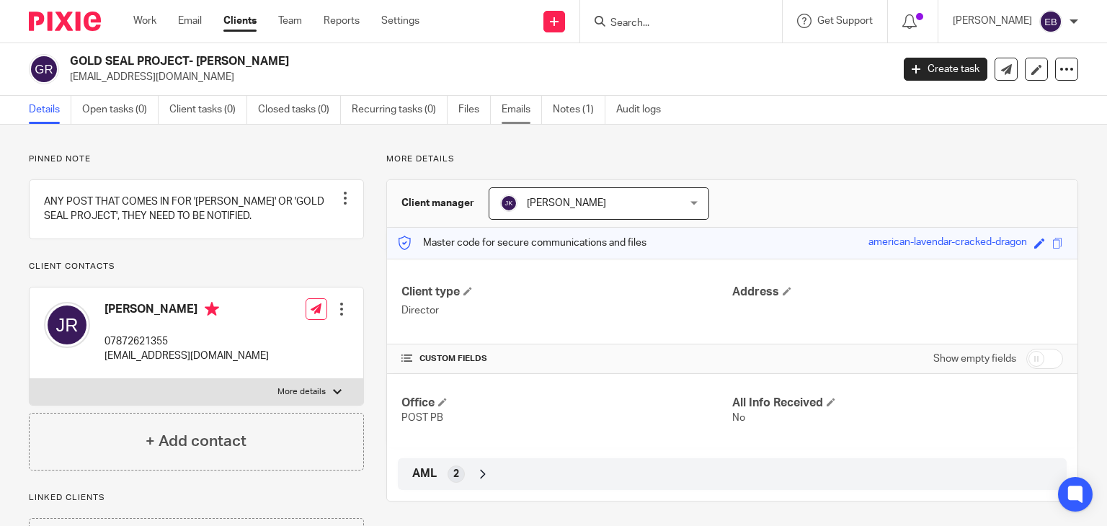
click at [515, 111] on link "Emails" at bounding box center [522, 110] width 40 height 28
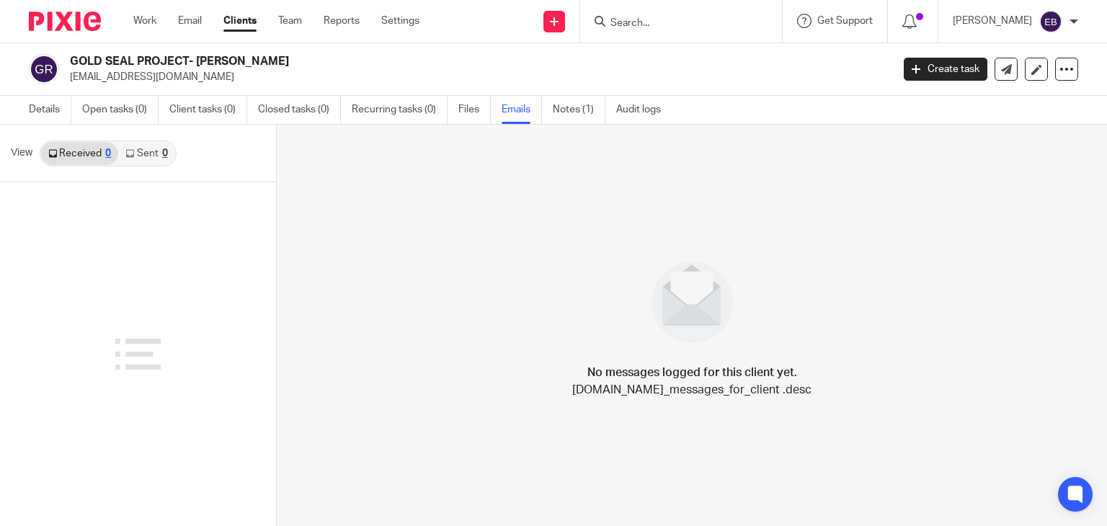
click at [144, 156] on link "Sent 0" at bounding box center [146, 153] width 56 height 23
click at [84, 145] on link "Received 0" at bounding box center [79, 153] width 77 height 23
drag, startPoint x: 153, startPoint y: 24, endPoint x: 185, endPoint y: 18, distance: 32.2
click at [152, 24] on link "Work" at bounding box center [144, 21] width 23 height 14
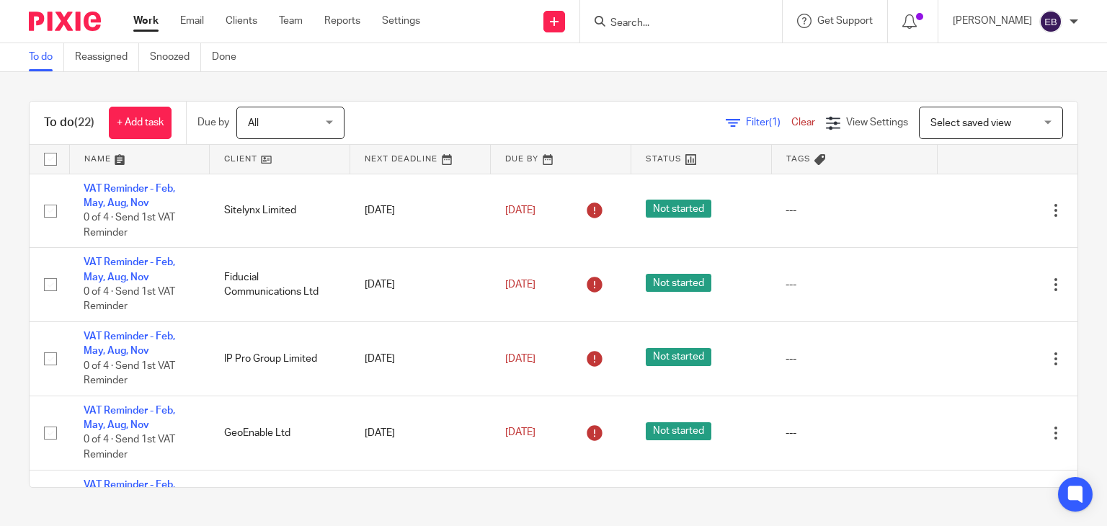
click at [665, 24] on input "Search" at bounding box center [674, 23] width 130 height 13
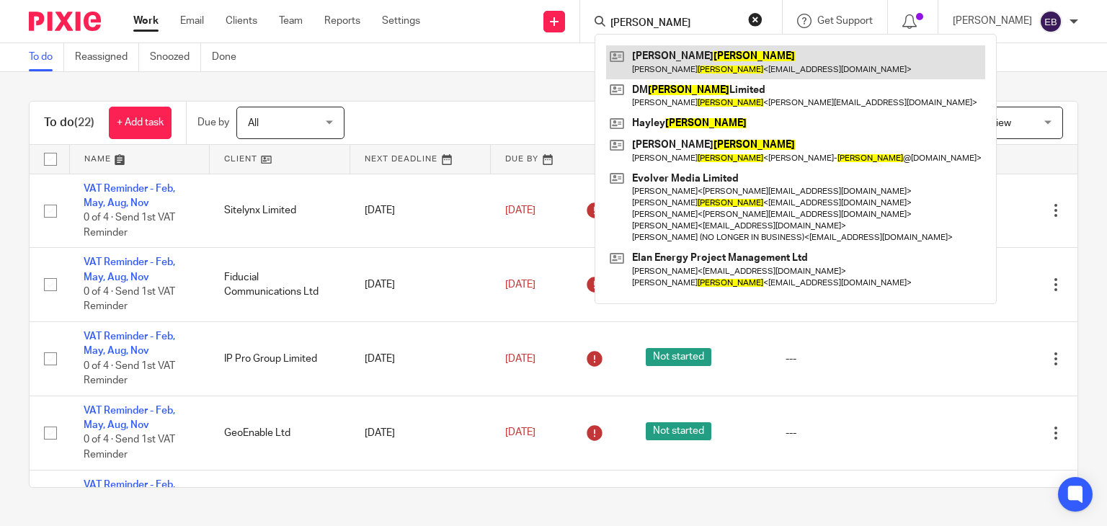
type input "[PERSON_NAME]"
click at [715, 68] on link at bounding box center [795, 61] width 379 height 33
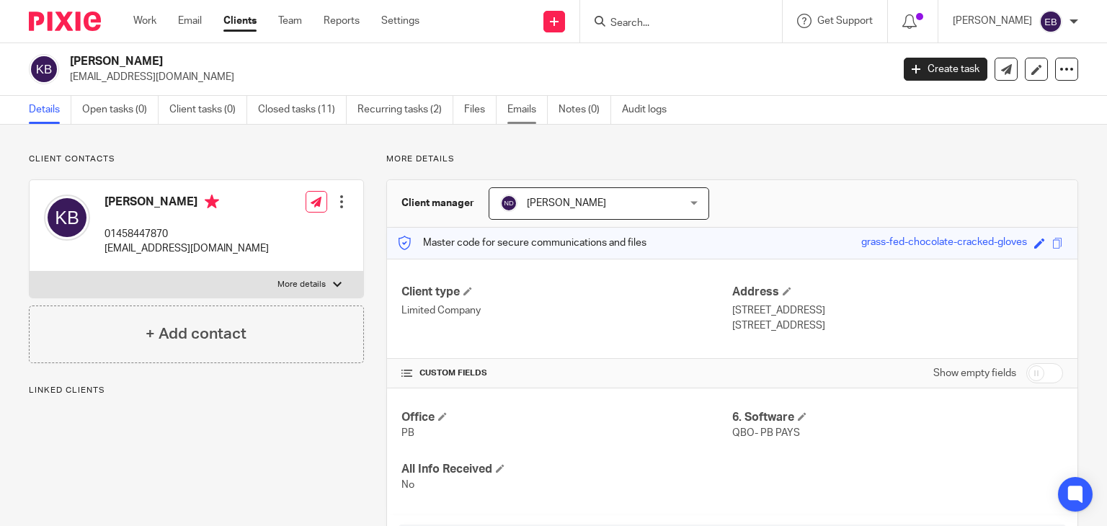
click at [525, 105] on link "Emails" at bounding box center [528, 110] width 40 height 28
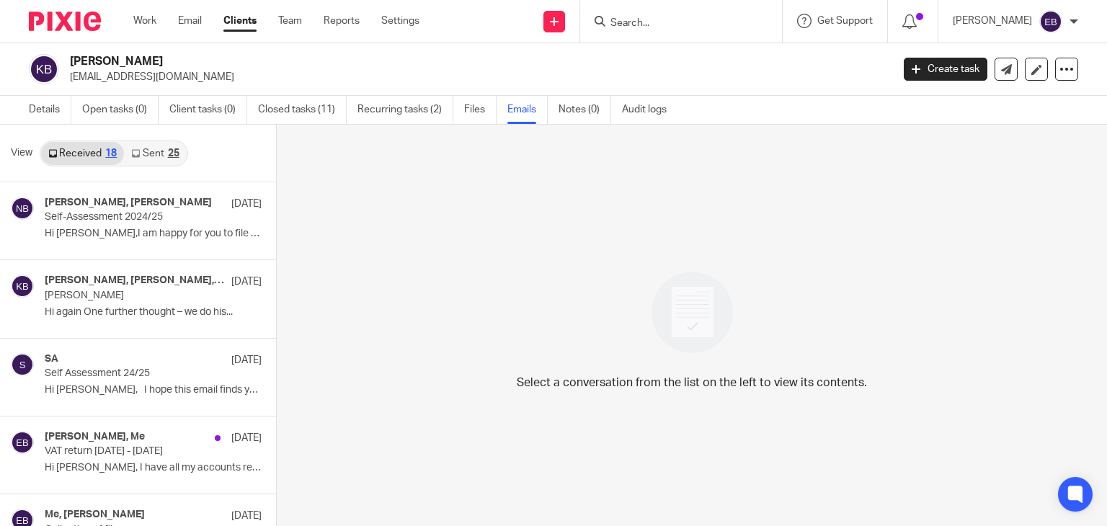
click at [150, 156] on link "Sent 25" at bounding box center [155, 153] width 62 height 23
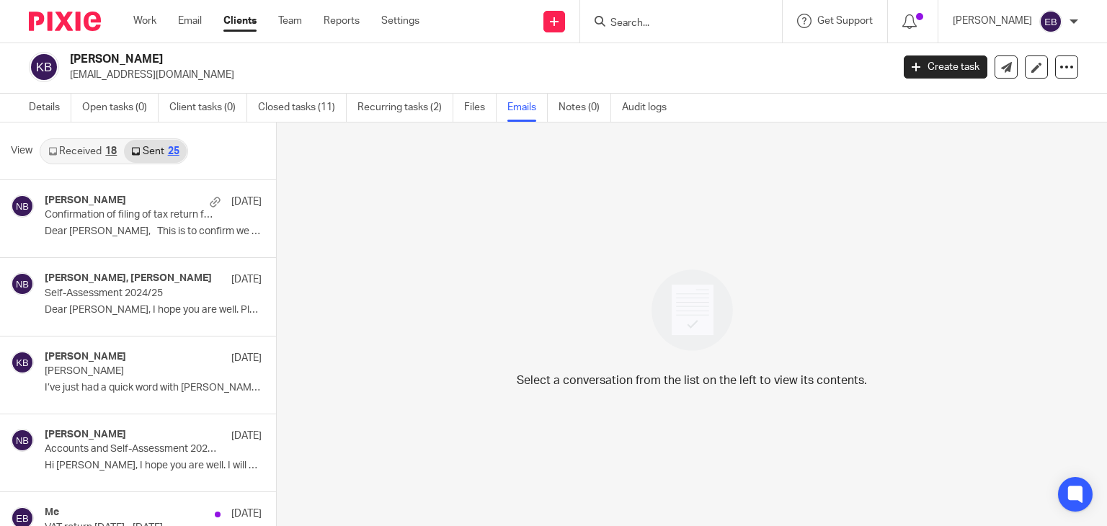
click at [97, 153] on link "Received 18" at bounding box center [82, 151] width 83 height 23
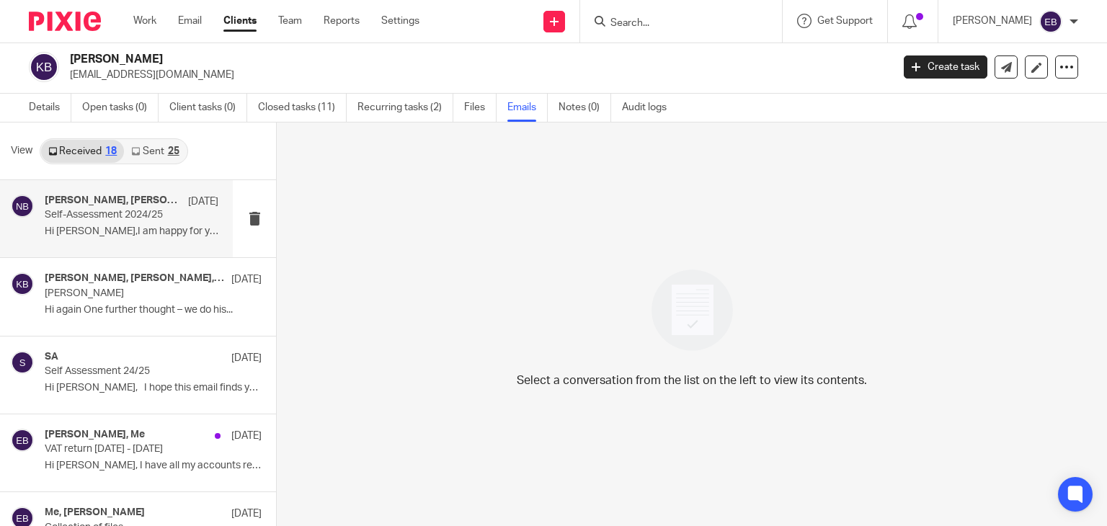
click at [119, 214] on p "Self-Assessment 2024/25" at bounding box center [114, 215] width 139 height 12
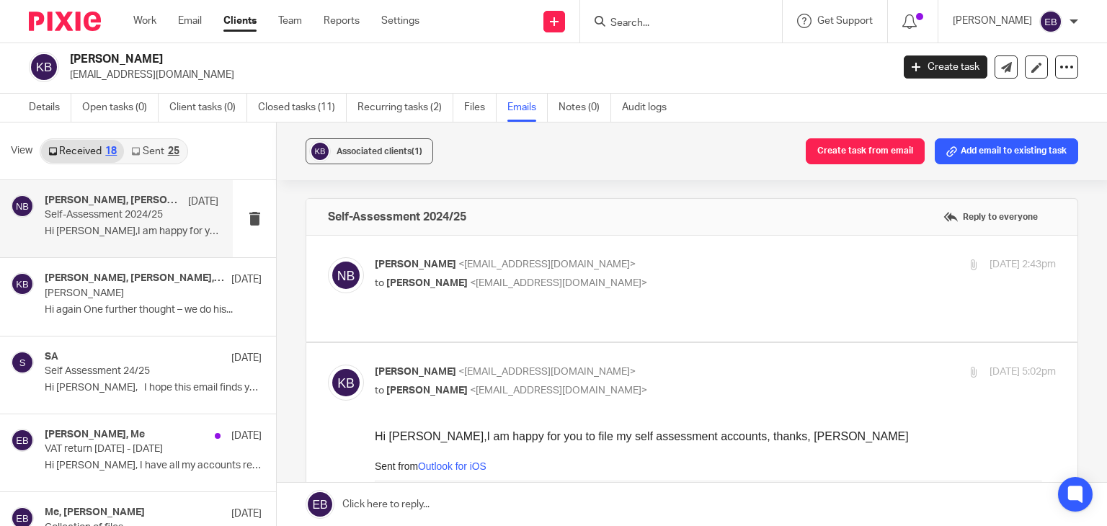
scroll to position [0, 0]
click at [328, 364] on input "checkbox" at bounding box center [327, 364] width 1 height 1
checkbox input "false"
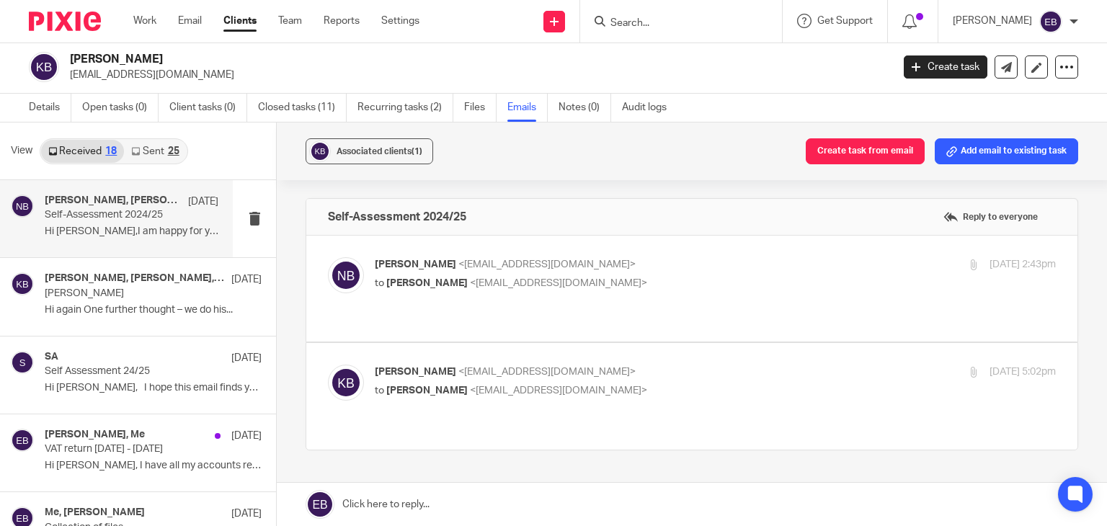
click at [644, 260] on p "Nas Bashir <nasbashir@probusinessuk.com>" at bounding box center [602, 264] width 454 height 15
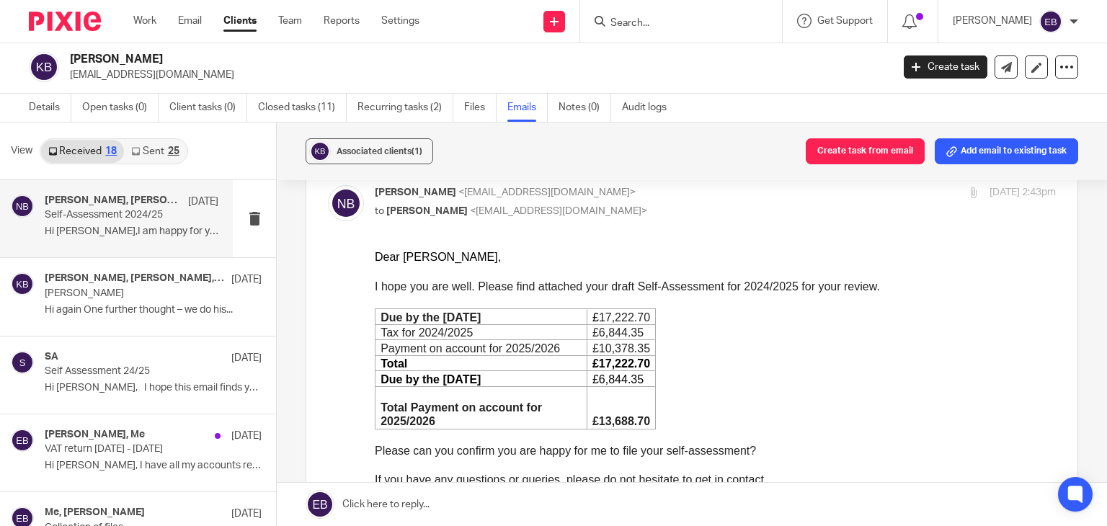
click at [642, 211] on p "to kevin barker <kevinpbarker@hotmail.co.uk>" at bounding box center [602, 211] width 454 height 15
checkbox input "false"
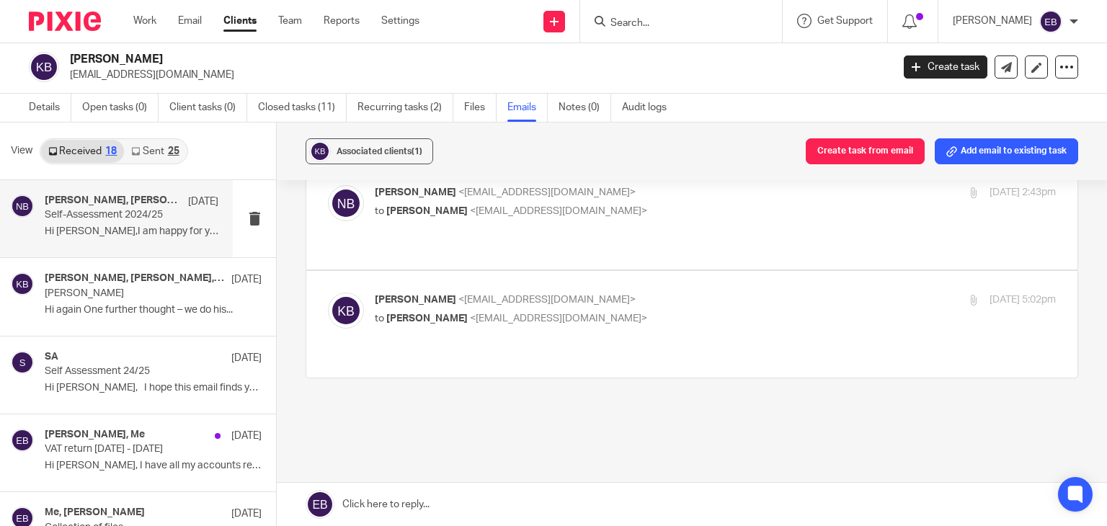
scroll to position [57, 0]
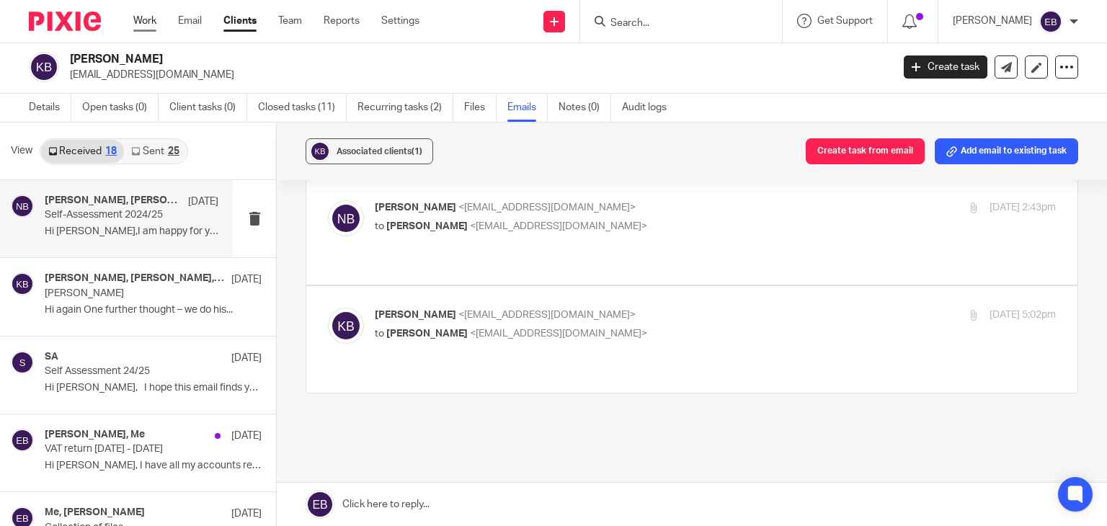
click at [144, 22] on link "Work" at bounding box center [144, 21] width 23 height 14
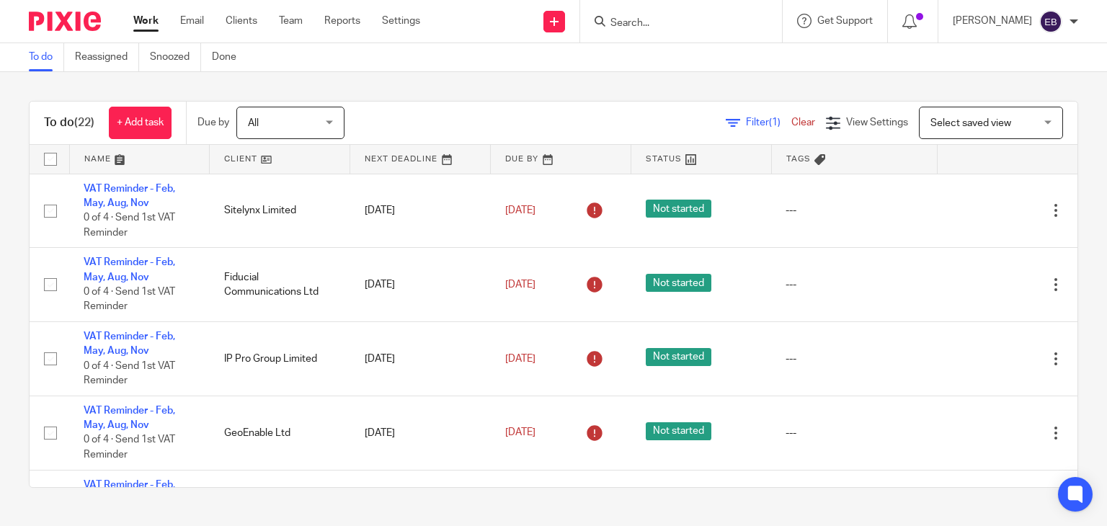
click at [665, 24] on input "Search" at bounding box center [674, 23] width 130 height 13
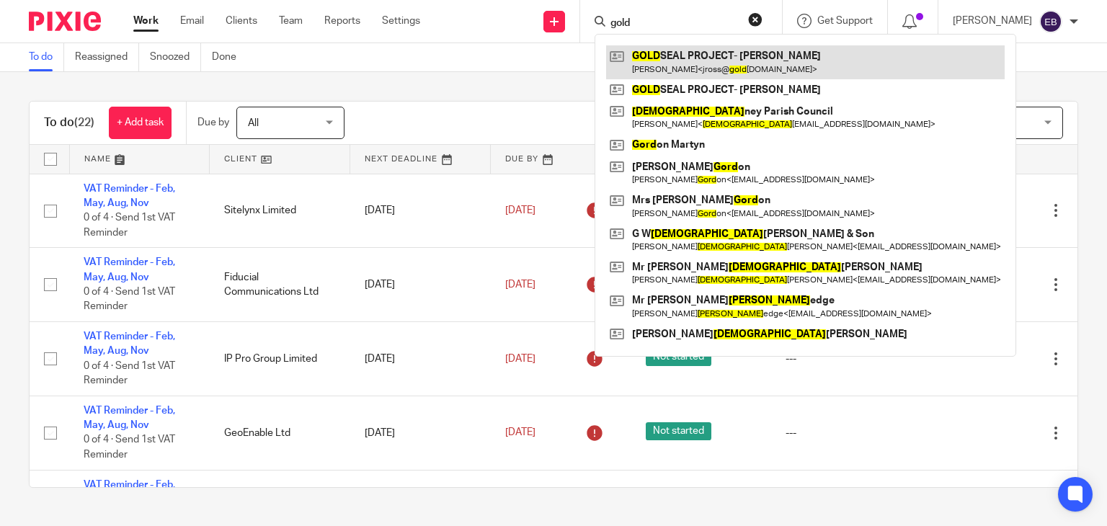
type input "gold"
click at [688, 50] on link at bounding box center [805, 61] width 399 height 33
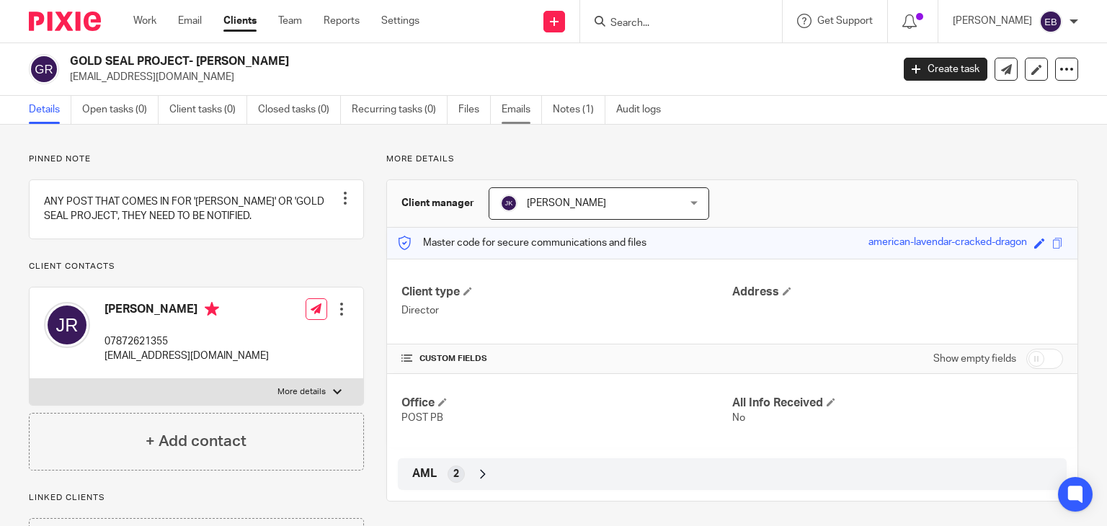
click at [523, 121] on link "Emails" at bounding box center [522, 110] width 40 height 28
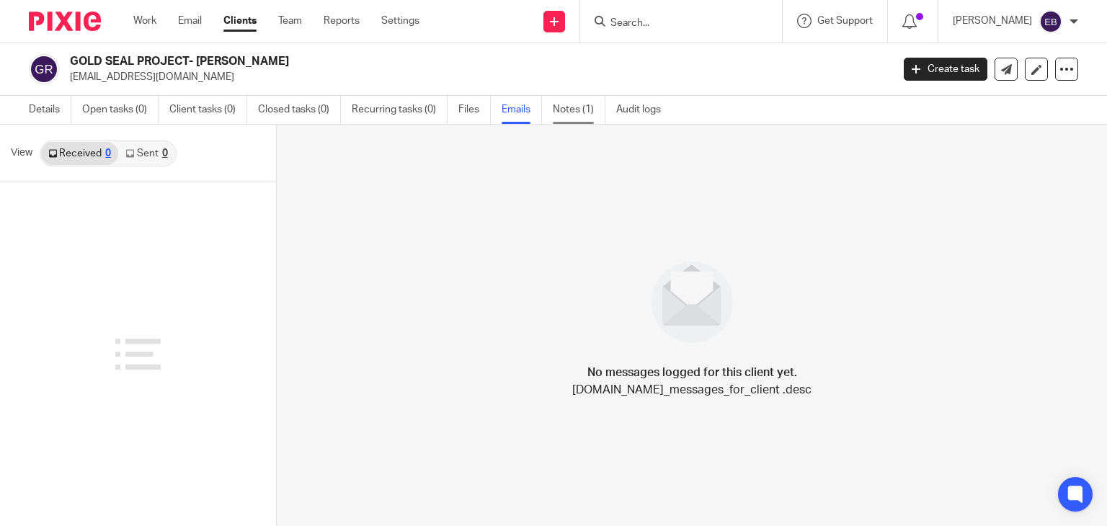
click at [576, 107] on link "Notes (1)" at bounding box center [579, 110] width 53 height 28
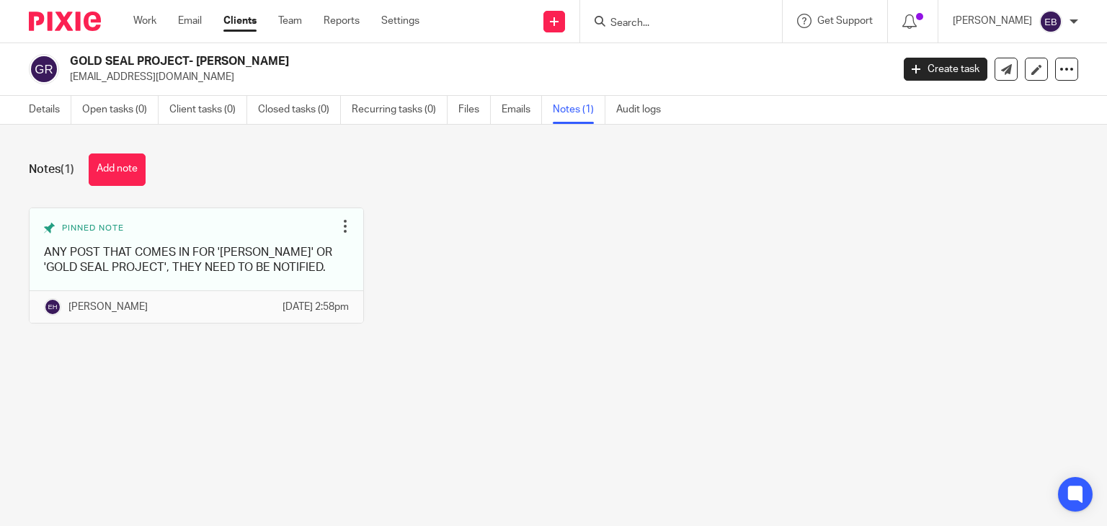
click at [701, 11] on div at bounding box center [681, 21] width 202 height 43
click at [693, 21] on input "Search" at bounding box center [674, 23] width 130 height 13
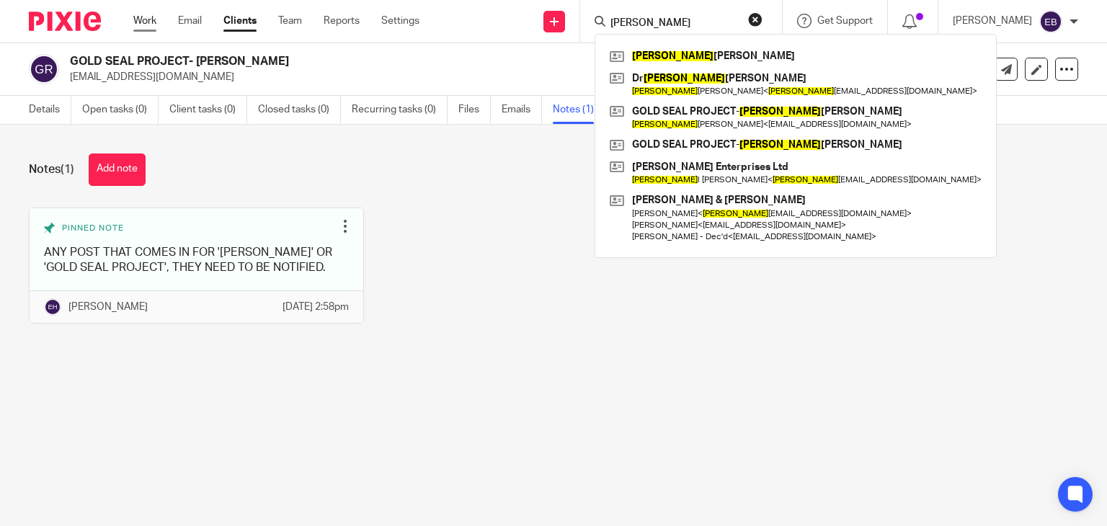
type input "joe"
click at [147, 25] on link "Work" at bounding box center [144, 21] width 23 height 14
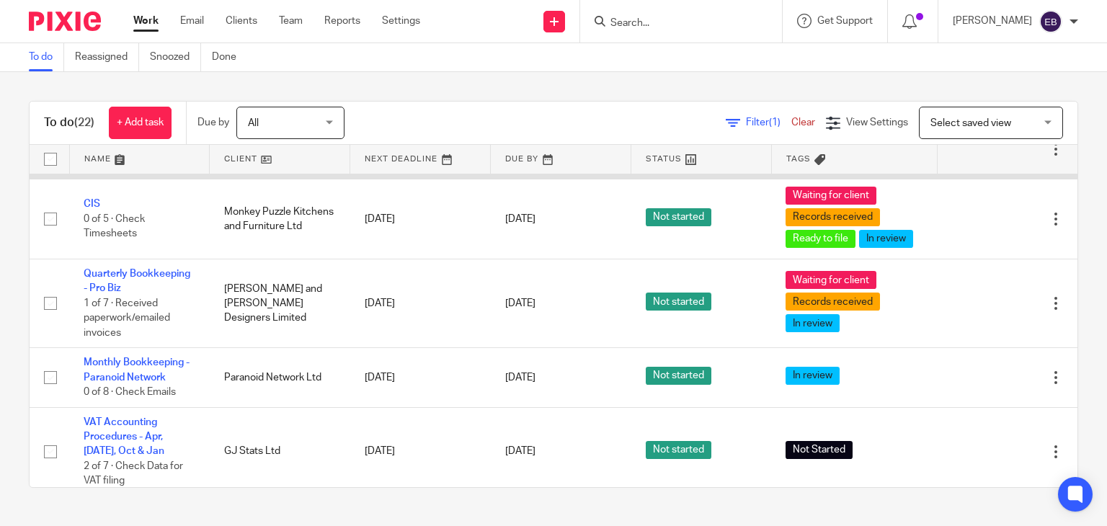
scroll to position [793, 0]
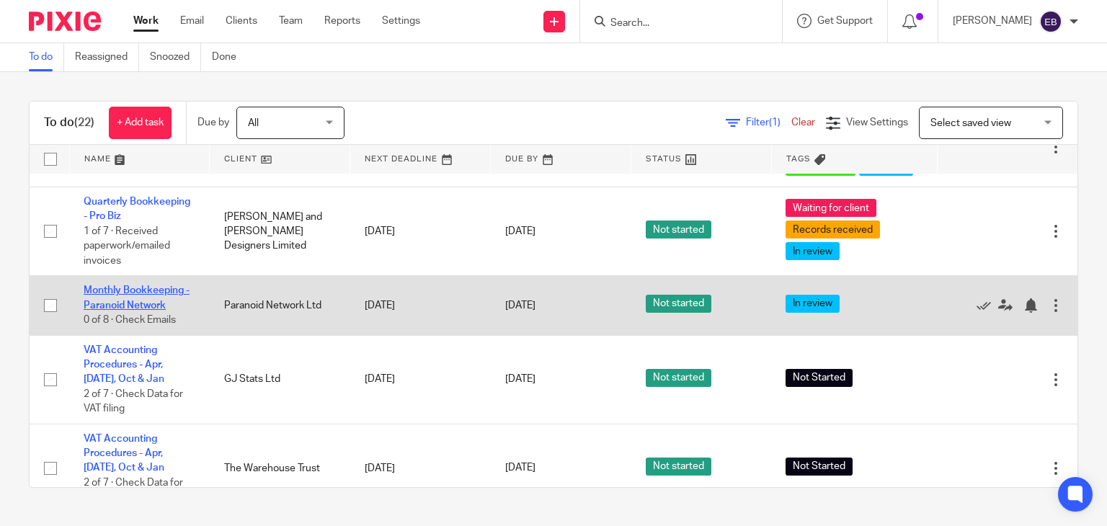
click at [147, 310] on link "Monthly Bookkeeping - Paranoid Network" at bounding box center [137, 297] width 106 height 25
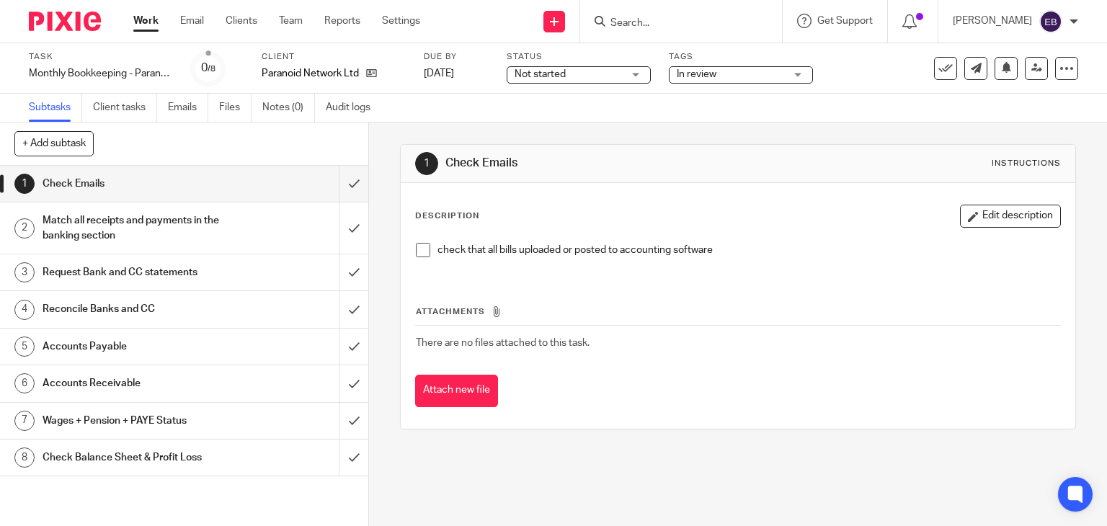
click at [409, 244] on div "check that all bills uploaded or posted to accounting software" at bounding box center [739, 256] width 660 height 40
click at [417, 250] on span at bounding box center [423, 250] width 14 height 14
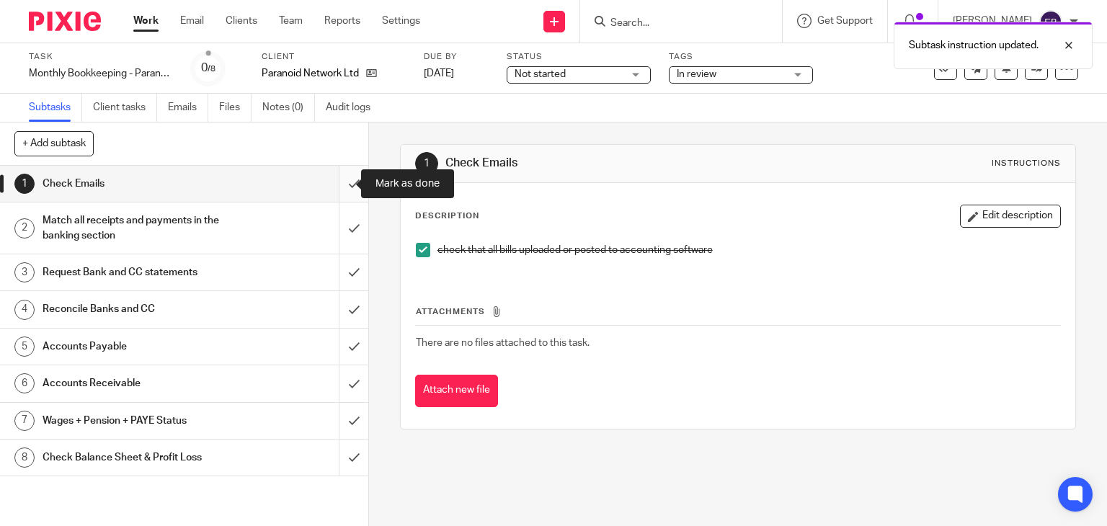
click at [345, 177] on input "submit" at bounding box center [184, 184] width 368 height 36
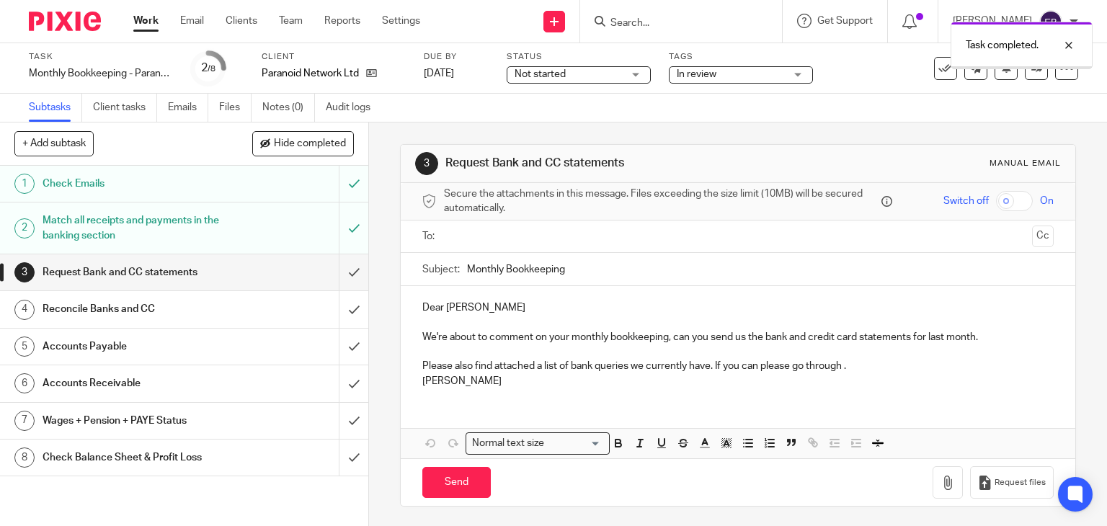
click at [278, 231] on div "Match all receipts and payments in the banking section" at bounding box center [184, 228] width 282 height 37
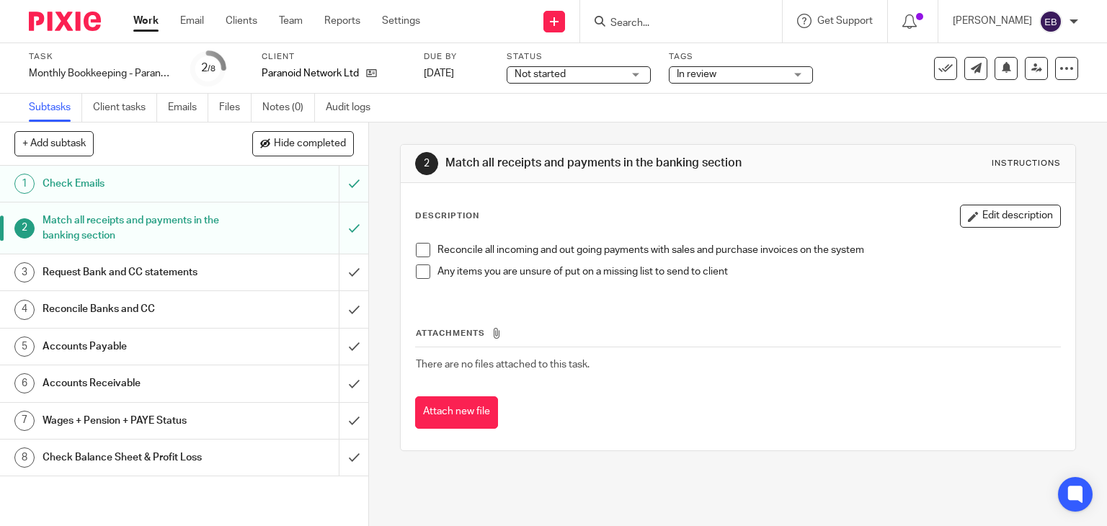
click at [424, 249] on span at bounding box center [423, 250] width 14 height 14
click at [416, 267] on span at bounding box center [423, 272] width 14 height 14
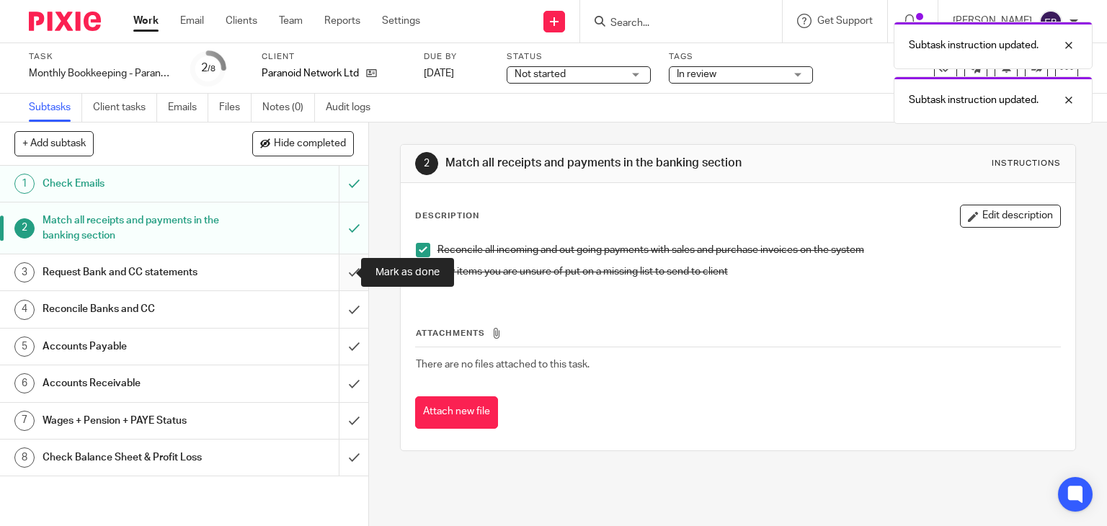
click at [339, 275] on input "submit" at bounding box center [184, 272] width 368 height 36
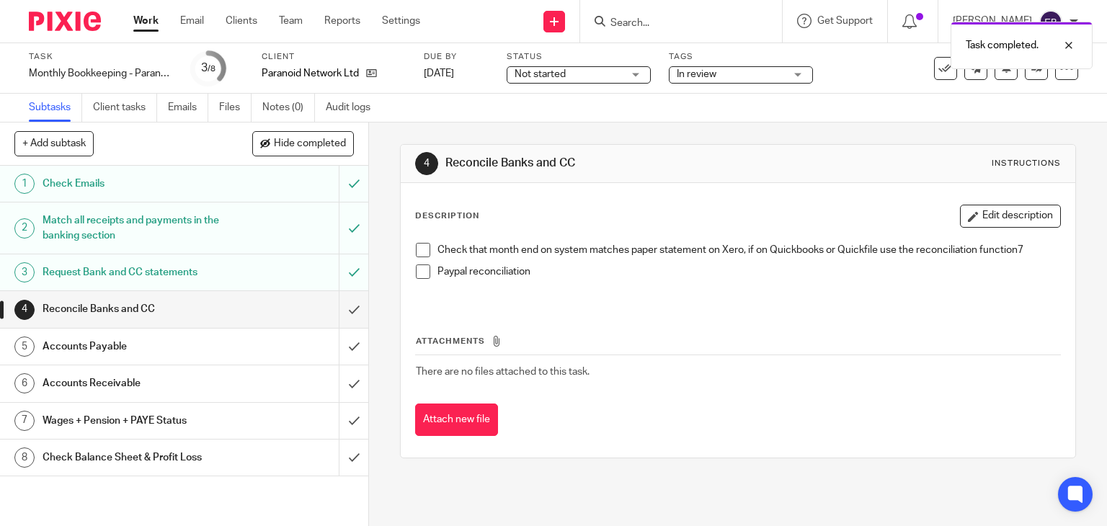
click at [416, 247] on span at bounding box center [423, 250] width 14 height 14
click at [416, 268] on span at bounding box center [423, 272] width 14 height 14
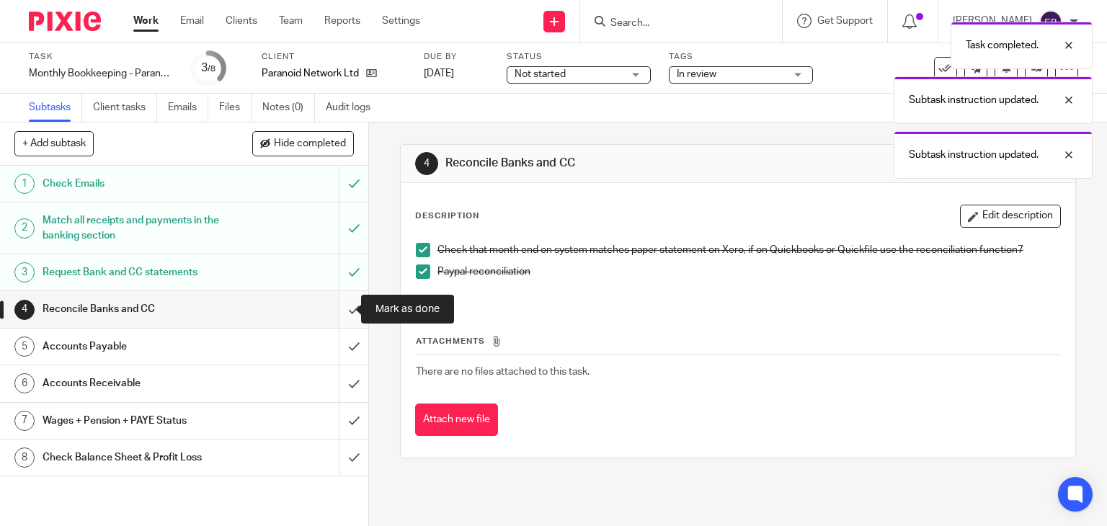
click at [336, 306] on input "submit" at bounding box center [184, 309] width 368 height 36
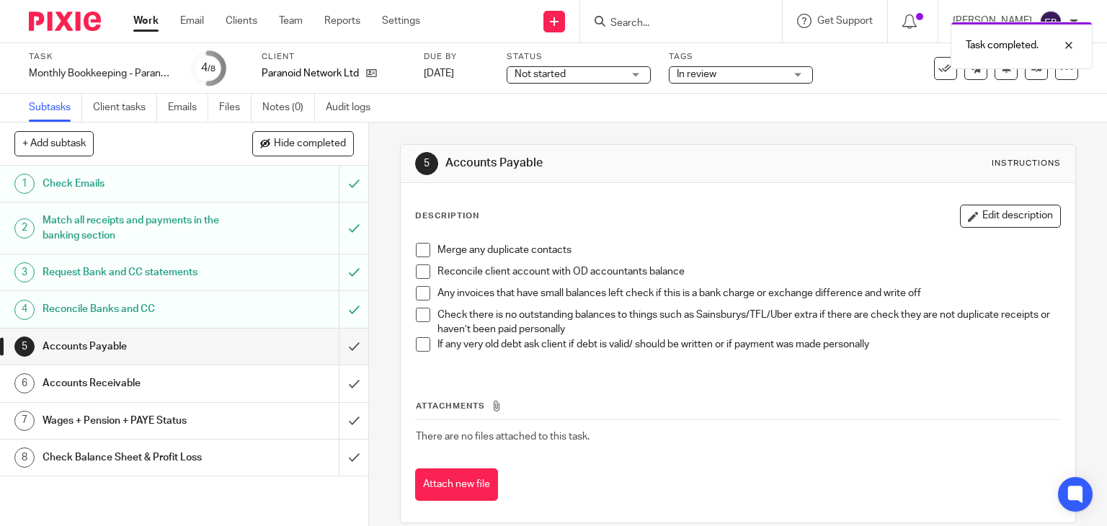
click at [424, 282] on li "Reconcile client account with OD accountants balance" at bounding box center [738, 276] width 645 height 22
click at [422, 269] on span at bounding box center [423, 272] width 14 height 14
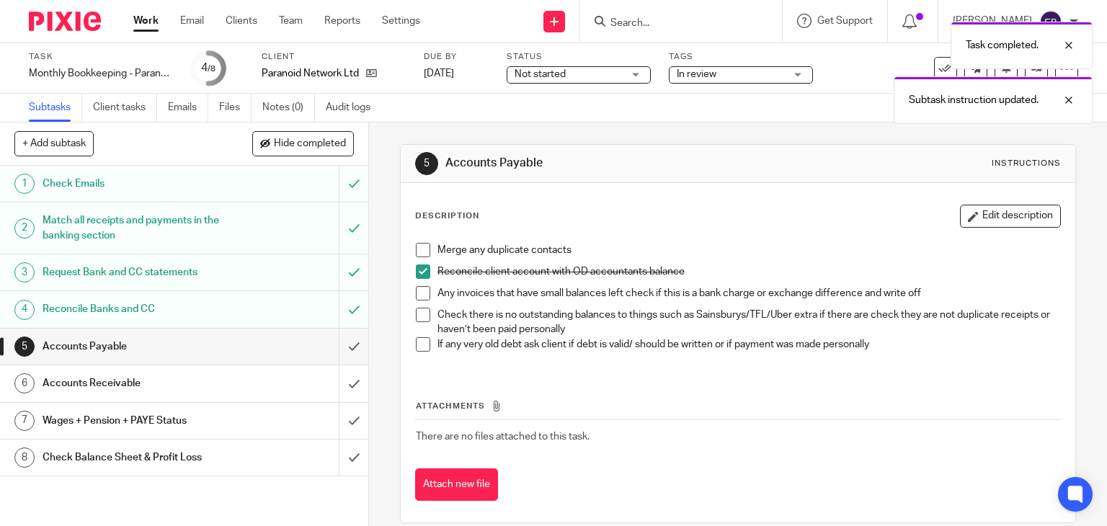
click at [421, 254] on span at bounding box center [423, 250] width 14 height 14
click at [420, 291] on span at bounding box center [423, 293] width 14 height 14
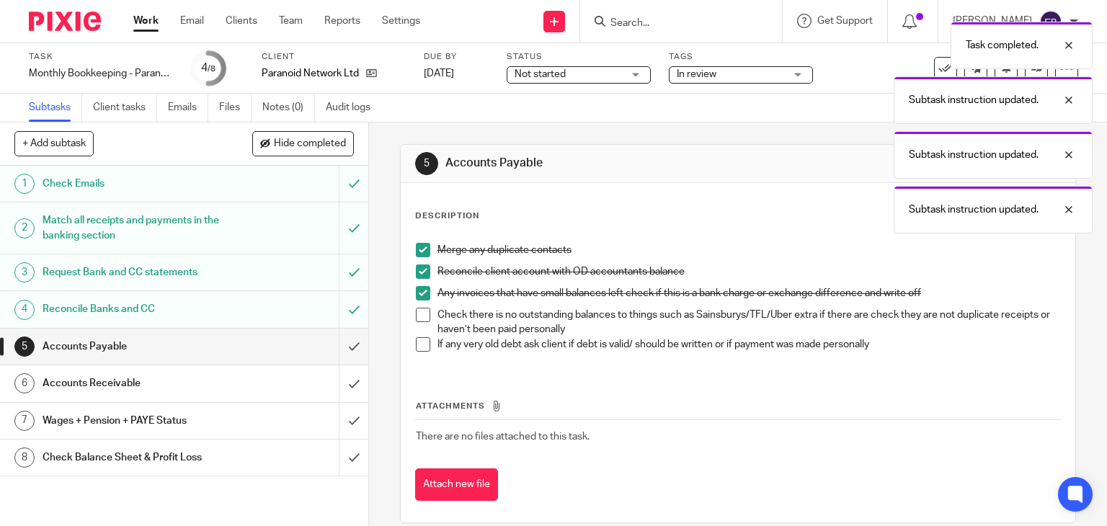
drag, startPoint x: 425, startPoint y: 314, endPoint x: 409, endPoint y: 332, distance: 24.1
click at [424, 315] on span at bounding box center [423, 315] width 14 height 14
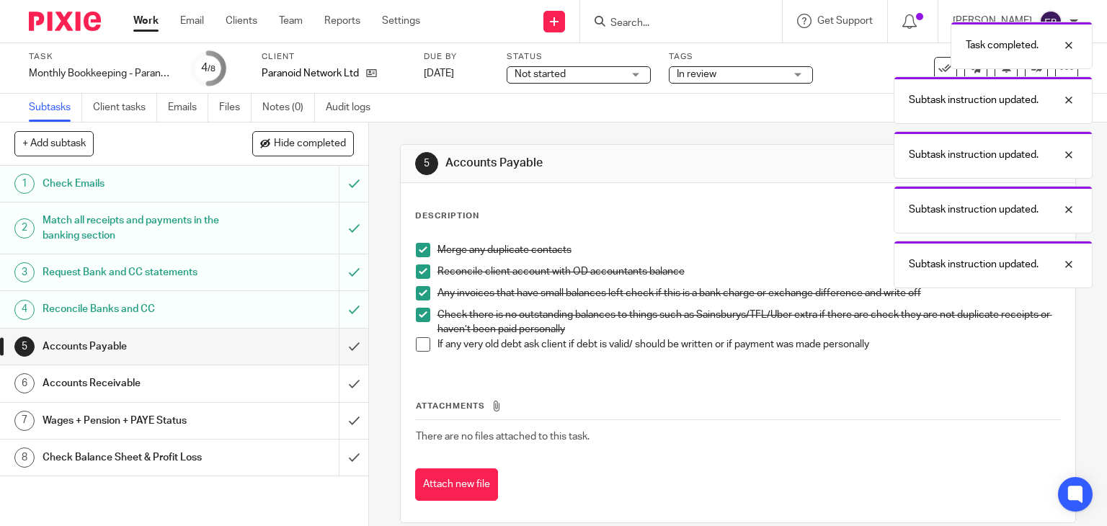
click at [409, 334] on div "Merge any duplicate contacts Reconcile client account with OD accountants balan…" at bounding box center [739, 303] width 660 height 134
click at [416, 345] on span at bounding box center [423, 344] width 14 height 14
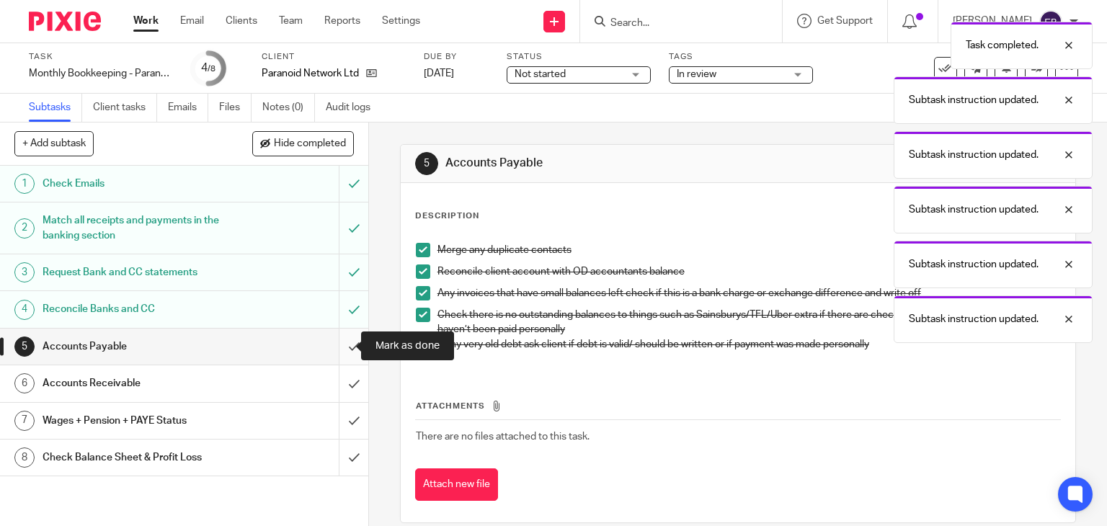
click at [334, 349] on input "submit" at bounding box center [184, 347] width 368 height 36
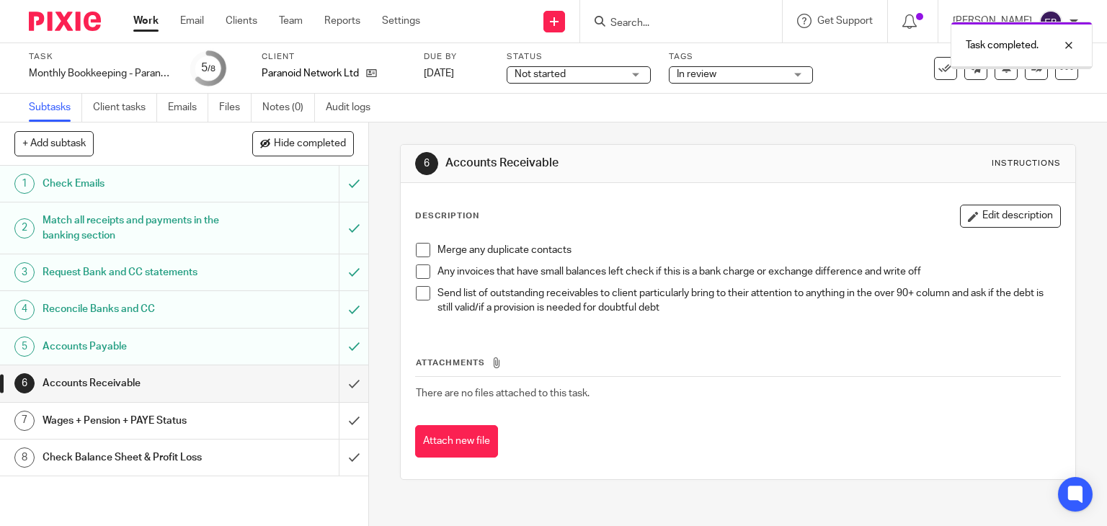
click at [416, 255] on span at bounding box center [423, 250] width 14 height 14
click at [416, 266] on span at bounding box center [423, 272] width 14 height 14
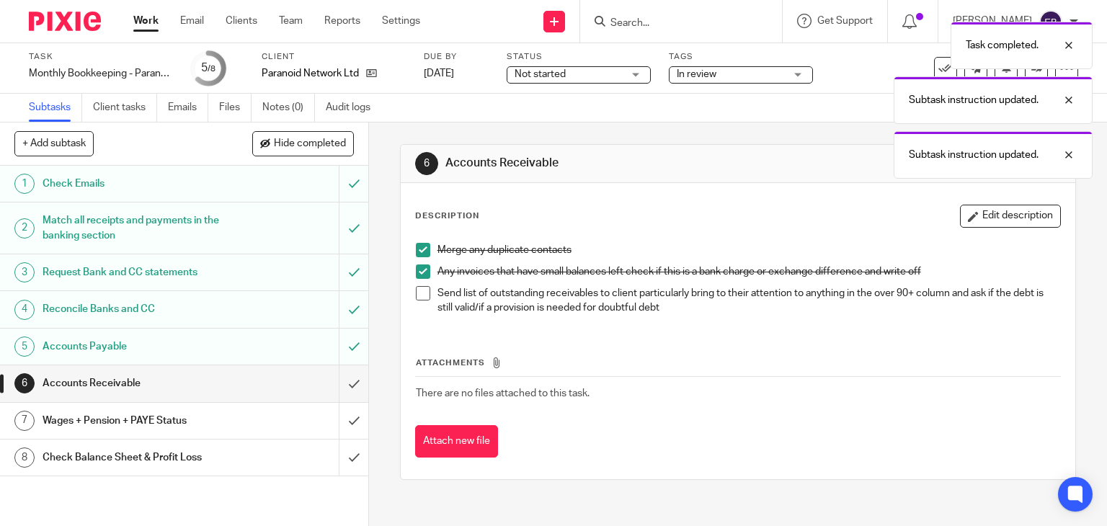
click at [416, 289] on span at bounding box center [423, 293] width 14 height 14
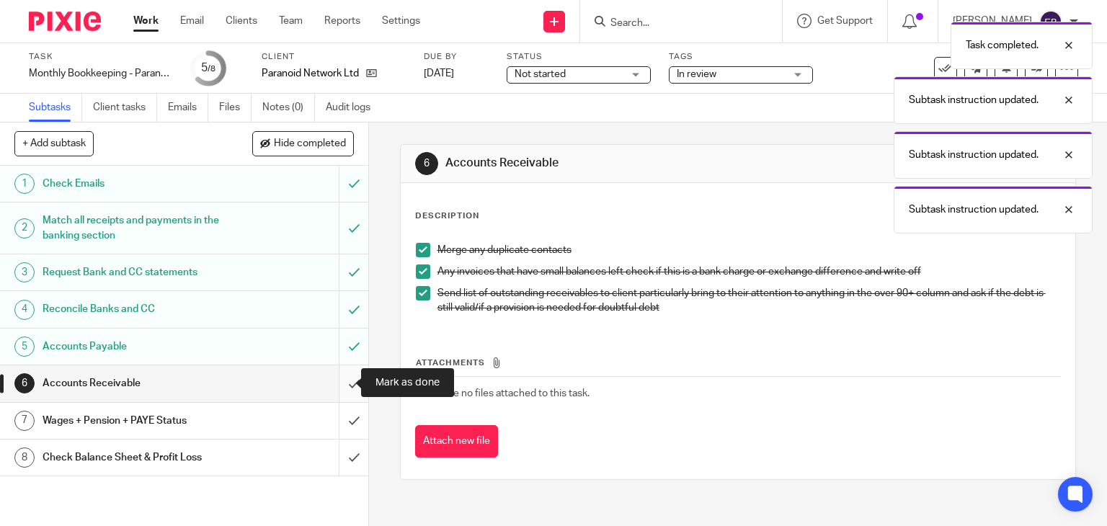
click at [340, 385] on input "submit" at bounding box center [184, 384] width 368 height 36
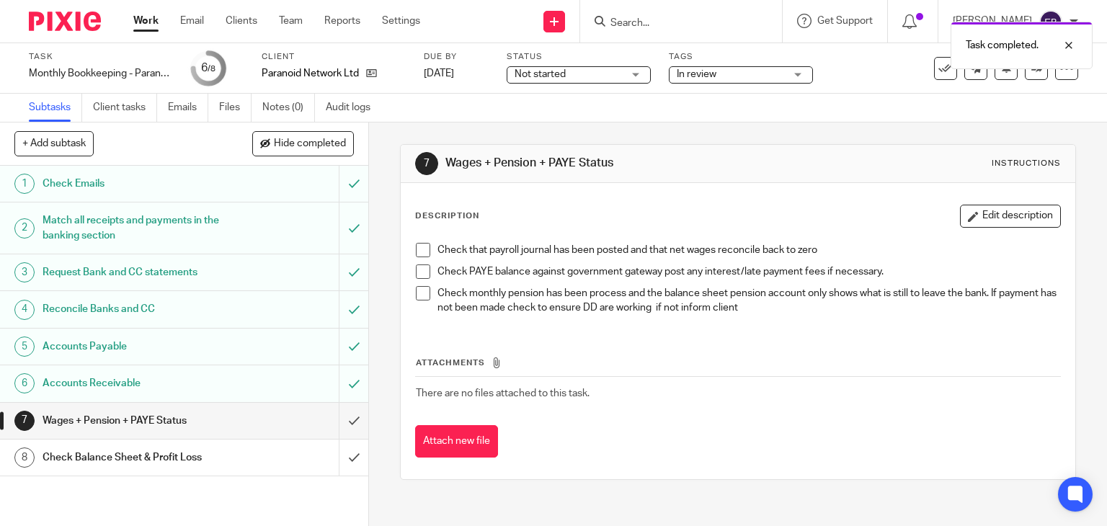
click at [418, 249] on span at bounding box center [423, 250] width 14 height 14
click at [416, 266] on span at bounding box center [423, 272] width 14 height 14
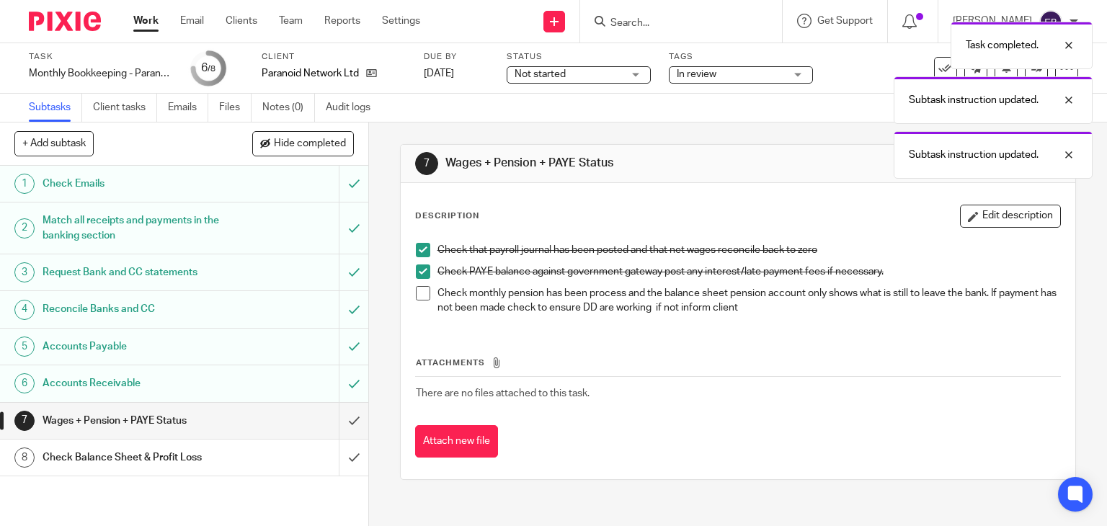
click at [418, 287] on span at bounding box center [423, 293] width 14 height 14
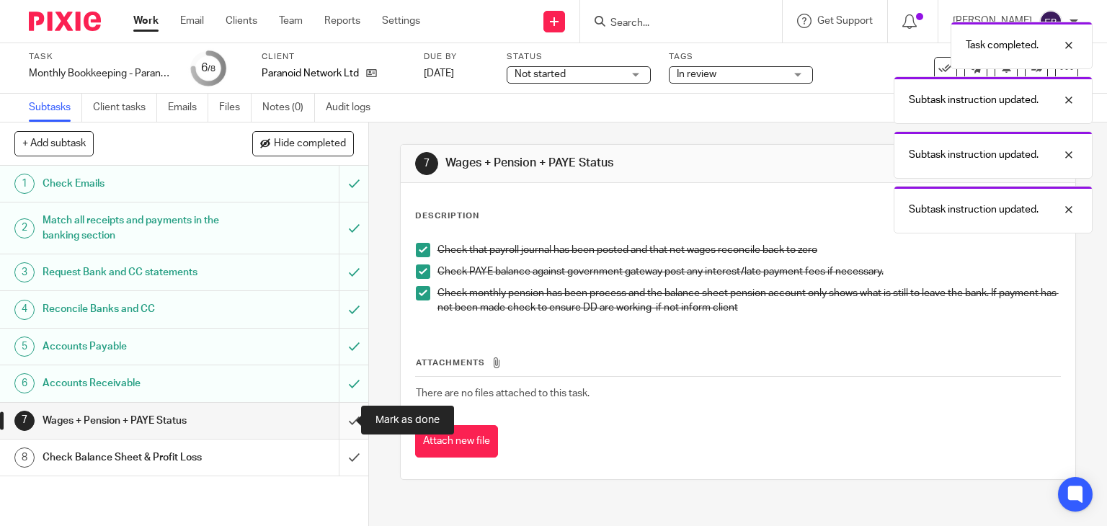
click at [340, 422] on input "submit" at bounding box center [184, 421] width 368 height 36
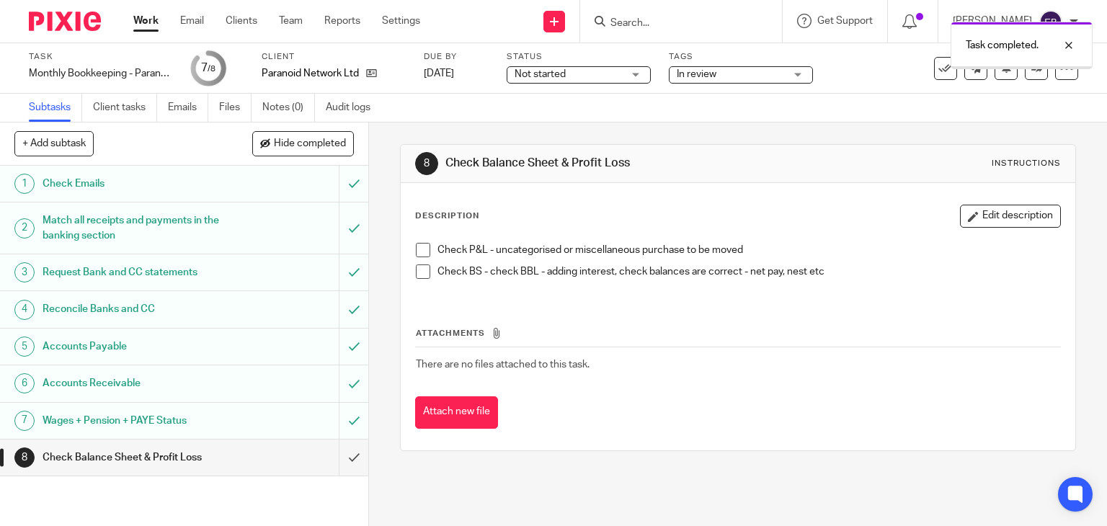
click at [417, 262] on li "Check P&L - uncategorised or miscellaneous purchase to be moved" at bounding box center [738, 254] width 645 height 22
click at [416, 273] on span at bounding box center [423, 272] width 14 height 14
click at [416, 253] on span at bounding box center [423, 250] width 14 height 14
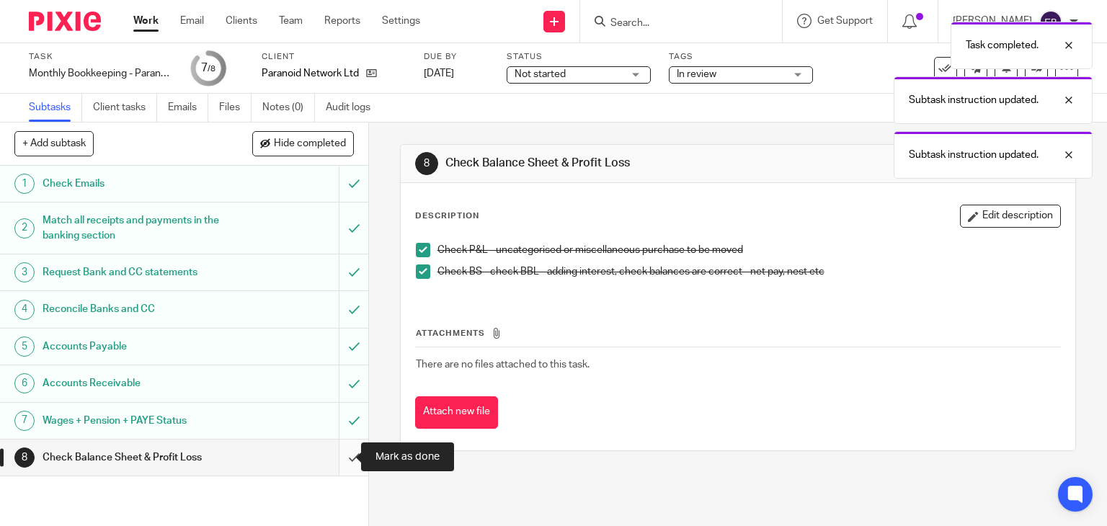
click at [340, 455] on input "submit" at bounding box center [184, 458] width 368 height 36
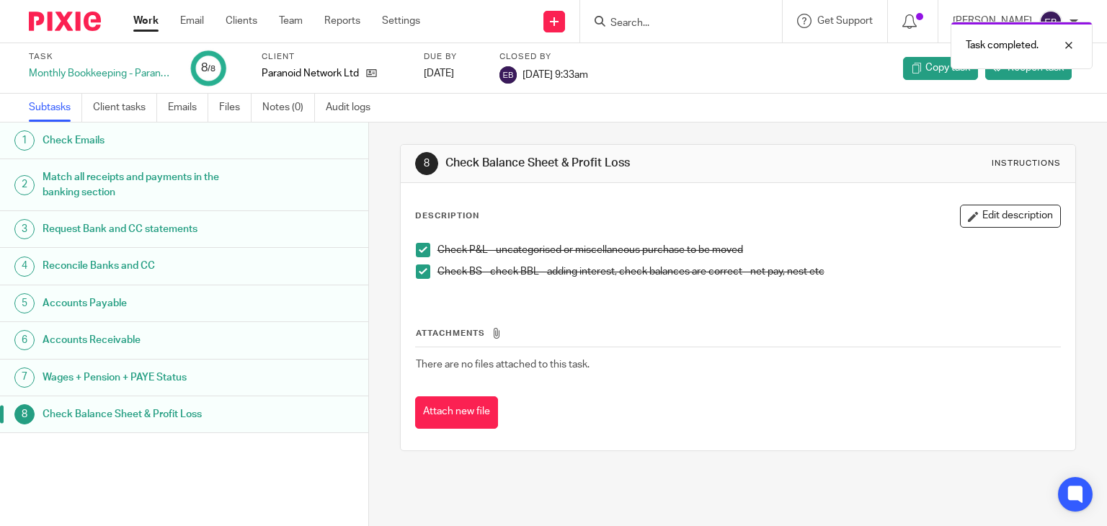
click at [147, 32] on div "Work Email Clients Team Reports Settings Work Email Clients Team Reports Settin…" at bounding box center [280, 21] width 323 height 43
click at [147, 24] on link "Work" at bounding box center [145, 21] width 25 height 14
